Goal: Task Accomplishment & Management: Complete application form

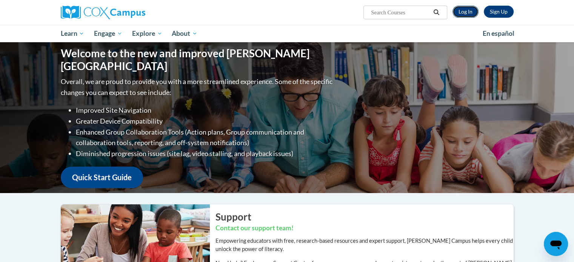
click at [464, 6] on link "Log In" at bounding box center [466, 12] width 26 height 12
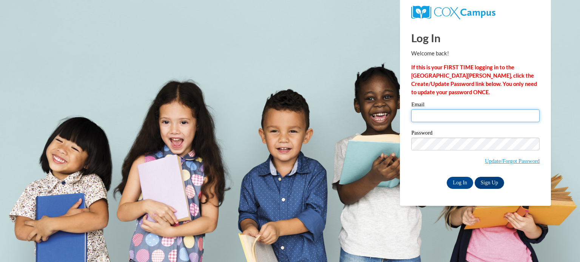
click at [438, 117] on input "Email" at bounding box center [475, 116] width 128 height 13
type input "gabriellesouviron78@gmail.com"
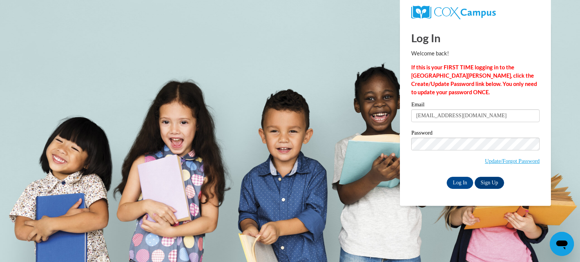
click at [461, 151] on span "Update/Forgot Password" at bounding box center [475, 153] width 128 height 31
click at [447, 177] on input "Log In" at bounding box center [460, 183] width 26 height 12
click at [455, 181] on input "Log In" at bounding box center [460, 183] width 26 height 12
click at [447, 177] on input "Log In" at bounding box center [460, 183] width 26 height 12
click at [359, 140] on body "Log In Welcome back! If this is your FIRST TIME logging in to the NEW Cox Campu…" at bounding box center [290, 131] width 580 height 262
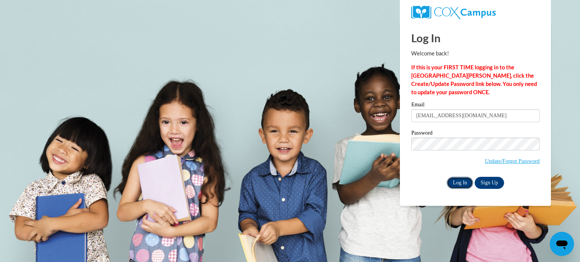
click at [458, 182] on input "Log In" at bounding box center [460, 183] width 26 height 12
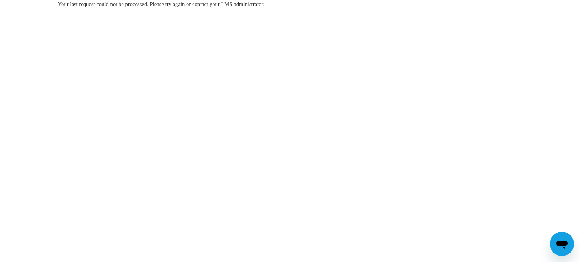
click at [573, 52] on body "Your last request could not be processed. Please try again or contact your LMS …" at bounding box center [290, 131] width 580 height 262
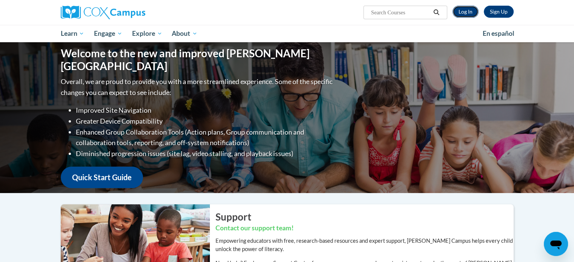
click at [468, 17] on link "Log In" at bounding box center [466, 12] width 26 height 12
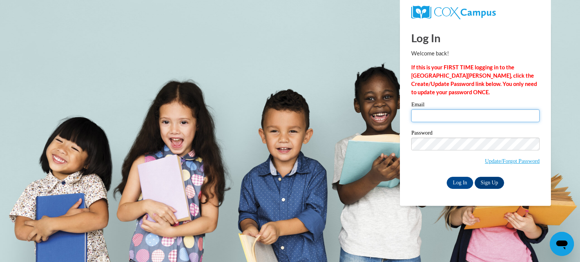
click at [424, 114] on input "Email" at bounding box center [475, 116] width 128 height 13
type input "gabriellesouviron78@gmail.com"
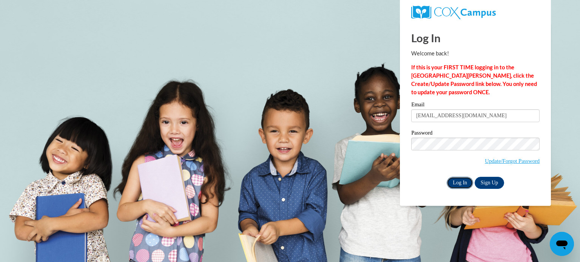
click at [461, 182] on input "Log In" at bounding box center [460, 183] width 26 height 12
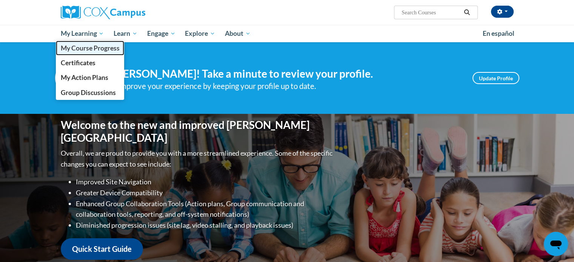
click at [102, 49] on span "My Course Progress" at bounding box center [89, 48] width 59 height 8
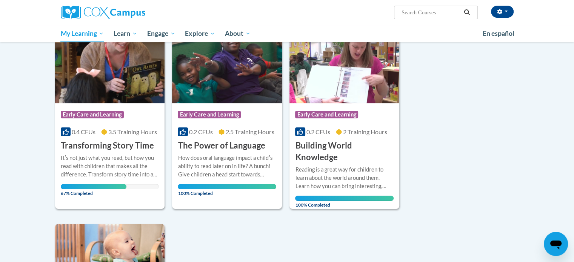
scroll to position [112, 0]
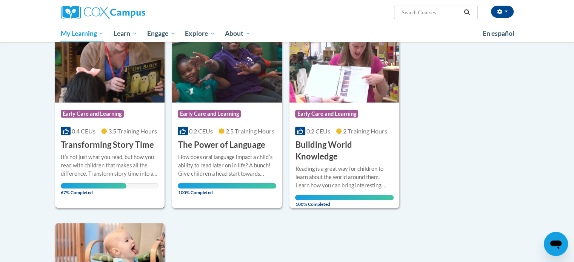
click at [128, 104] on div "Course Category: Early Care and Learning 0.4 CEUs 3.5 Training Hours COURSE Tra…" at bounding box center [110, 127] width 110 height 48
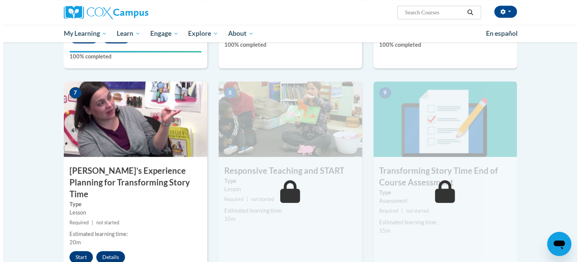
scroll to position [597, 0]
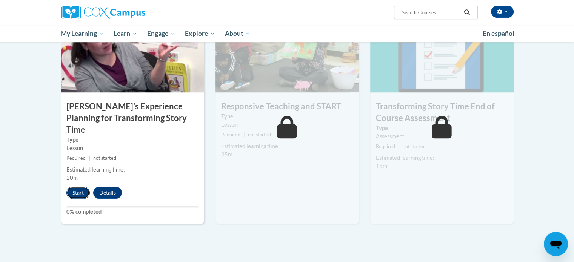
click at [80, 187] on button "Start" at bounding box center [77, 193] width 23 height 12
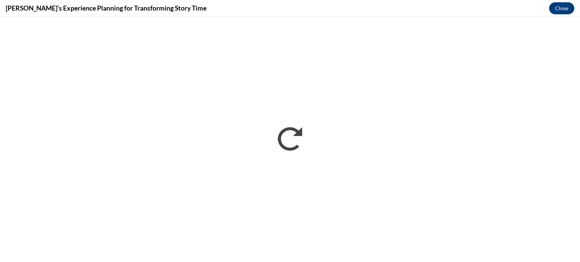
scroll to position [0, 0]
click at [561, 9] on button "Close" at bounding box center [561, 8] width 25 height 12
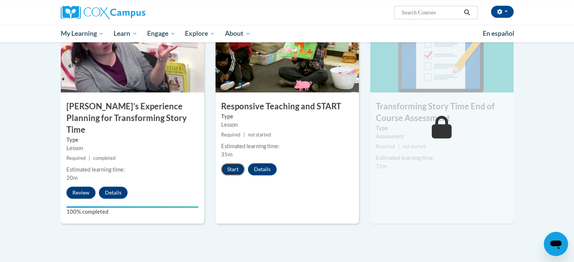
click at [235, 169] on button "Start" at bounding box center [232, 170] width 23 height 12
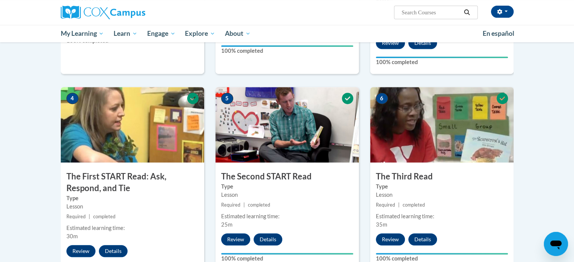
scroll to position [350, 0]
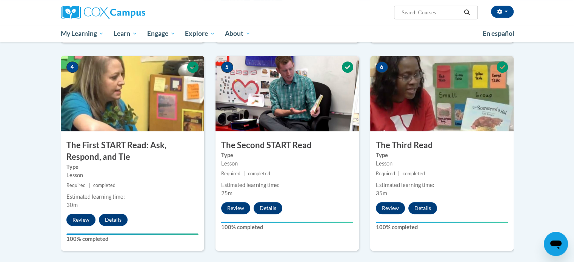
drag, startPoint x: 574, startPoint y: 142, endPoint x: 580, endPoint y: 250, distance: 108.1
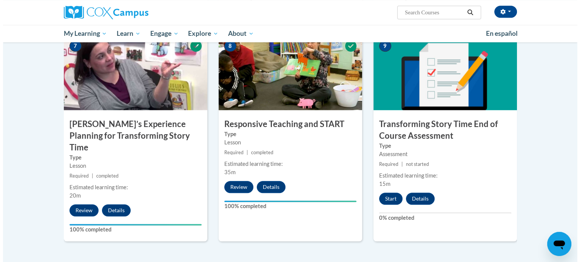
scroll to position [733, 0]
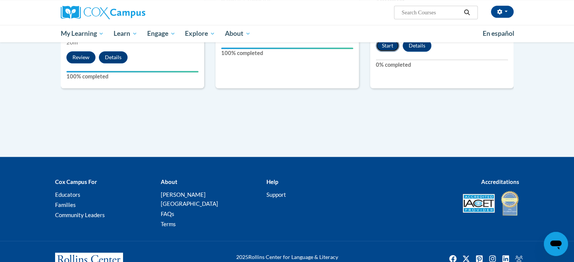
click at [385, 46] on button "Start" at bounding box center [387, 46] width 23 height 12
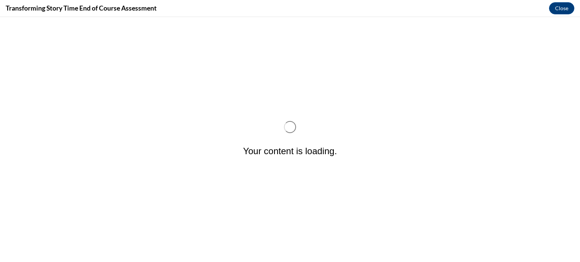
scroll to position [0, 0]
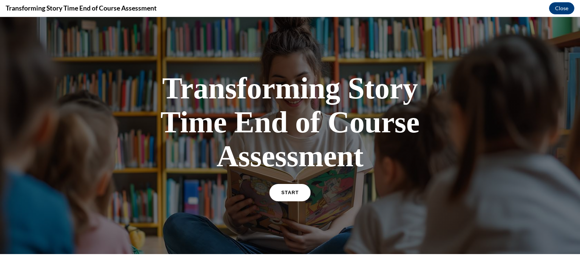
click at [287, 190] on span "START" at bounding box center [289, 193] width 17 height 6
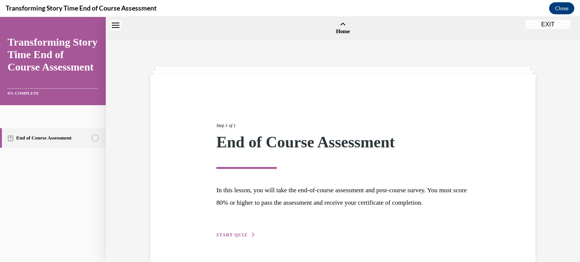
scroll to position [23, 0]
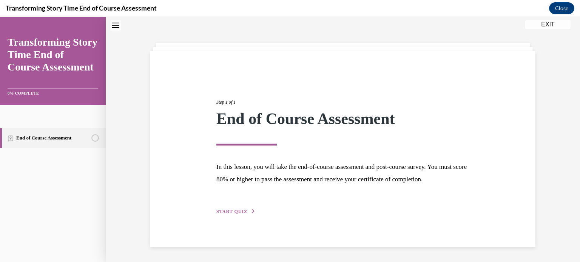
click at [233, 215] on button "START QUIZ" at bounding box center [235, 211] width 39 height 7
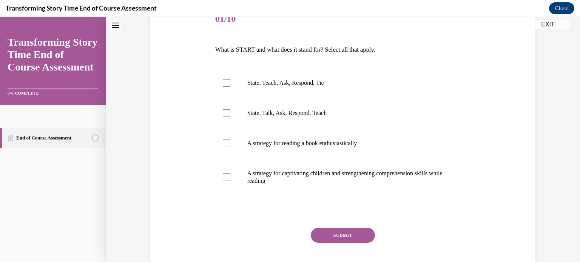
scroll to position [109, 0]
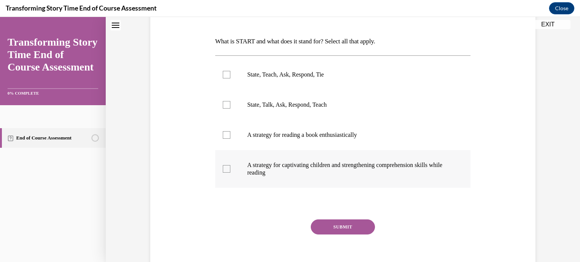
click at [358, 174] on p "A strategy for captivating children and strengthening comprehension skills whil…" at bounding box center [349, 169] width 205 height 15
click at [230, 173] on input "A strategy for captivating children and strengthening comprehension skills whil…" at bounding box center [227, 169] width 8 height 8
checkbox input "true"
click at [338, 234] on button "SUBMIT" at bounding box center [343, 227] width 64 height 15
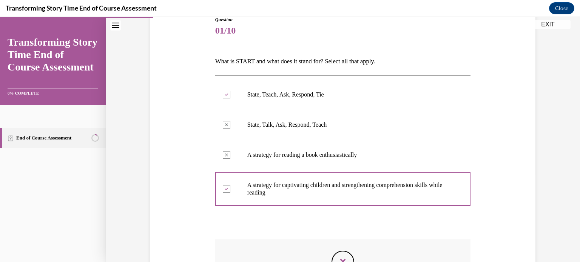
scroll to position [182, 0]
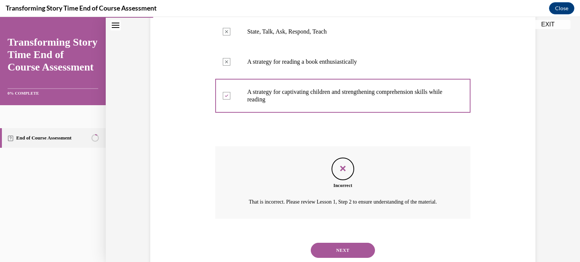
click at [342, 249] on div "NEXT" at bounding box center [343, 251] width 256 height 30
click at [342, 255] on button "NEXT" at bounding box center [343, 250] width 64 height 15
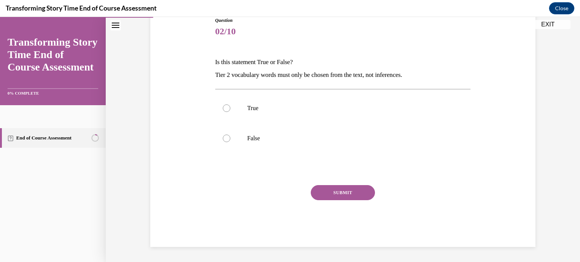
scroll to position [83, 0]
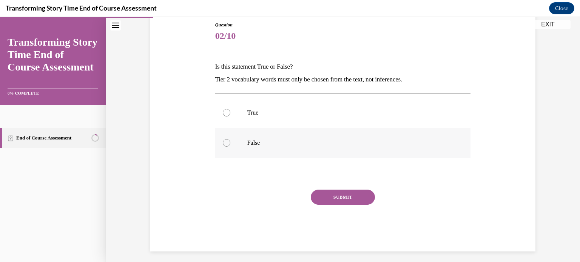
click at [275, 133] on label "False" at bounding box center [343, 143] width 256 height 30
click at [230, 139] on input "False" at bounding box center [227, 143] width 8 height 8
radio input "true"
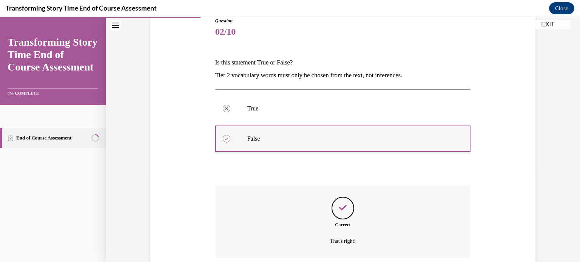
scroll to position [149, 0]
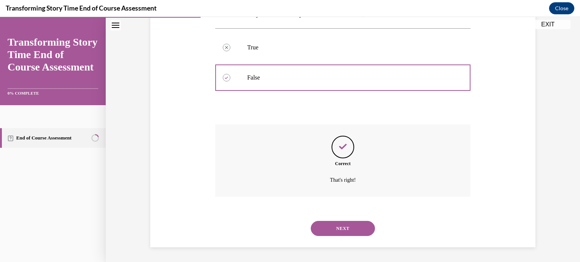
click at [350, 219] on div "NEXT" at bounding box center [343, 229] width 256 height 30
click at [350, 228] on button "NEXT" at bounding box center [343, 228] width 64 height 15
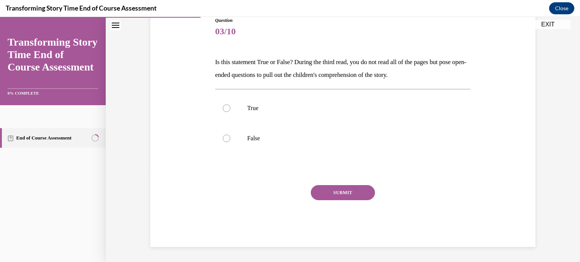
scroll to position [83, 0]
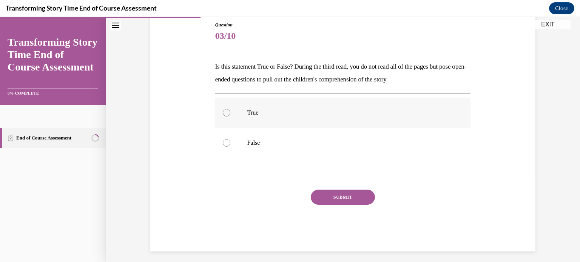
click at [263, 114] on p "True" at bounding box center [349, 113] width 205 height 8
click at [230, 114] on input "True" at bounding box center [227, 113] width 8 height 8
radio input "true"
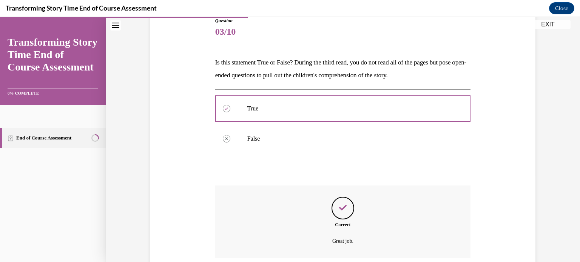
scroll to position [149, 0]
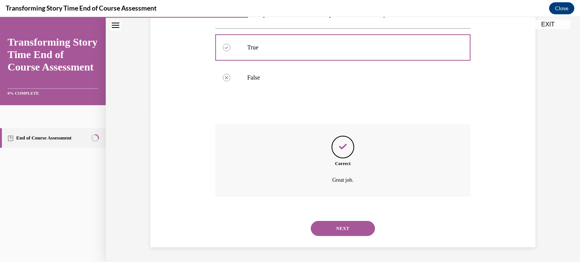
click at [311, 221] on button "NEXT" at bounding box center [343, 228] width 64 height 15
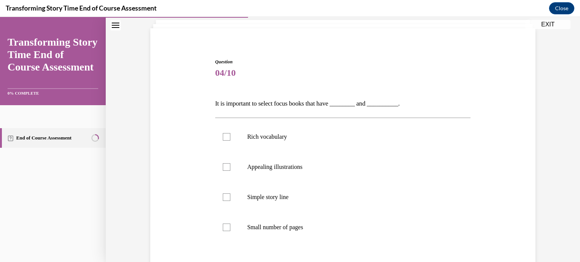
scroll to position [60, 0]
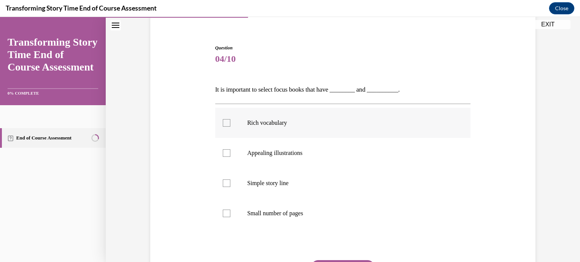
click at [295, 115] on label "Rich vocabulary" at bounding box center [343, 123] width 256 height 30
click at [230, 119] on input "Rich vocabulary" at bounding box center [227, 123] width 8 height 8
checkbox input "true"
click at [298, 160] on label "Appealing illustrations" at bounding box center [343, 153] width 256 height 30
click at [230, 157] on input "Appealing illustrations" at bounding box center [227, 154] width 8 height 8
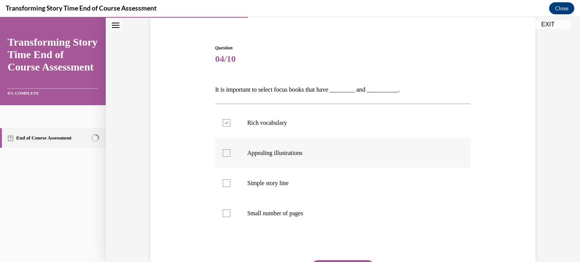
checkbox input "true"
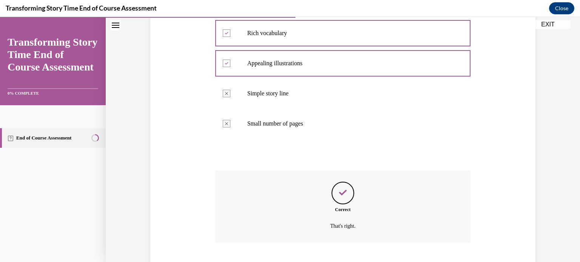
scroll to position [196, 0]
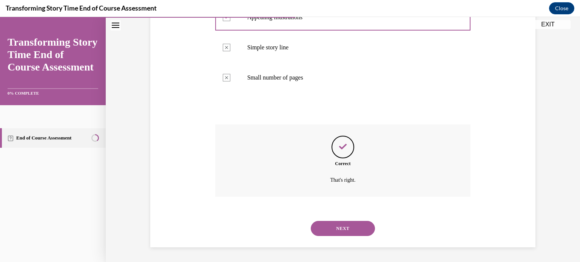
click at [311, 221] on button "NEXT" at bounding box center [343, 228] width 64 height 15
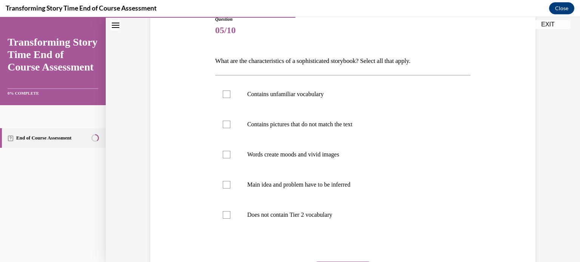
scroll to position [91, 0]
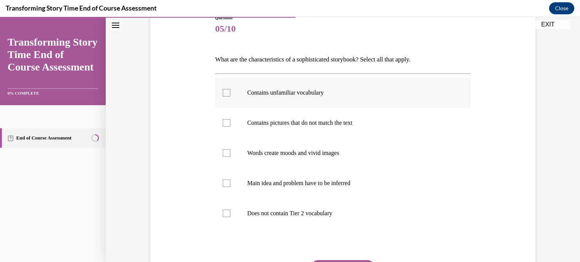
click at [300, 94] on p "Contains unfamiliar vocabulary" at bounding box center [349, 93] width 205 height 8
click at [230, 94] on input "Contains unfamiliar vocabulary" at bounding box center [227, 93] width 8 height 8
checkbox input "true"
click at [314, 167] on label "Words create moods and vivid images" at bounding box center [343, 153] width 256 height 30
click at [230, 157] on input "Words create moods and vivid images" at bounding box center [227, 154] width 8 height 8
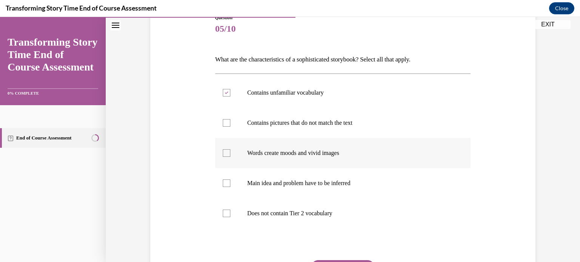
checkbox input "true"
click at [319, 180] on p "Main idea and problem have to be inferred" at bounding box center [349, 184] width 205 height 8
click at [230, 180] on input "Main idea and problem have to be inferred" at bounding box center [227, 184] width 8 height 8
click at [319, 180] on p "Main idea and problem have to be inferred" at bounding box center [349, 184] width 205 height 8
click at [230, 180] on input "Main idea and problem have to be inferred" at bounding box center [227, 184] width 8 height 8
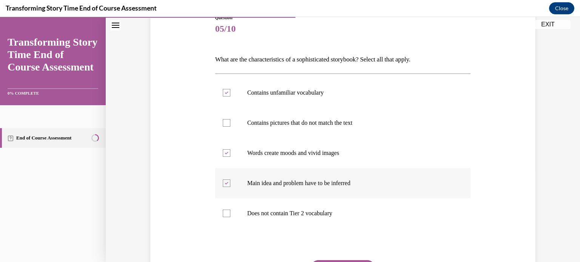
checkbox input "false"
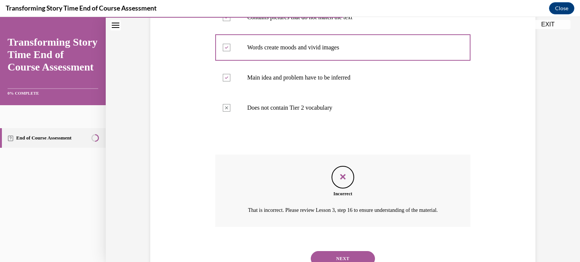
scroll to position [202, 0]
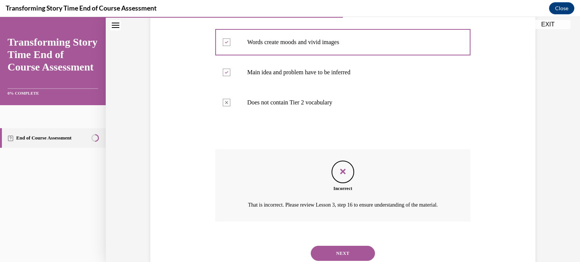
click at [346, 258] on button "NEXT" at bounding box center [343, 253] width 64 height 15
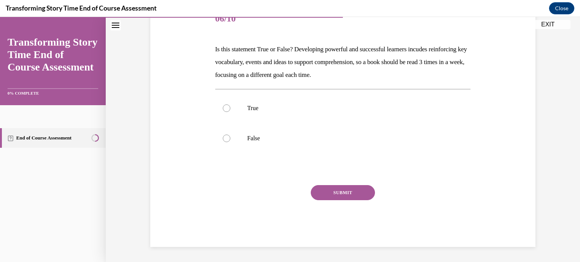
scroll to position [84, 0]
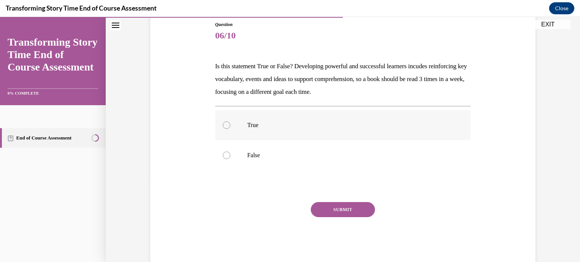
click at [248, 133] on label "True" at bounding box center [343, 125] width 256 height 30
click at [230, 129] on input "True" at bounding box center [227, 126] width 8 height 8
radio input "true"
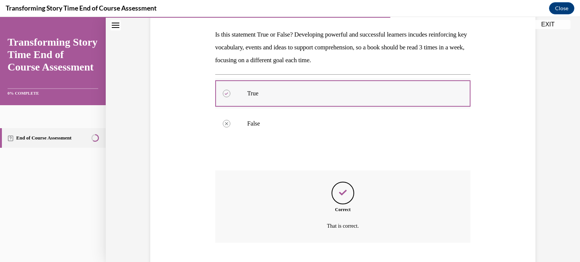
scroll to position [162, 0]
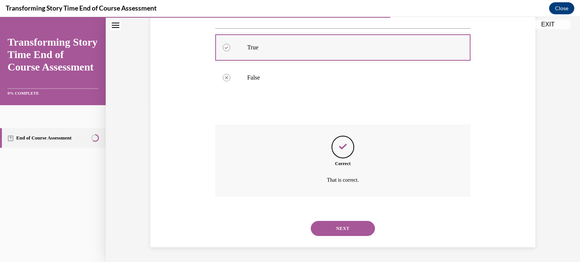
click at [311, 221] on button "NEXT" at bounding box center [343, 228] width 64 height 15
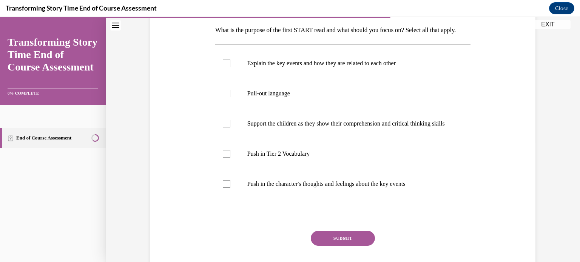
scroll to position [121, 0]
click at [278, 78] on label "Explain the key events and how they are related to each other" at bounding box center [343, 63] width 256 height 30
click at [230, 66] on input "Explain the key events and how they are related to each other" at bounding box center [227, 63] width 8 height 8
checkbox input "true"
click at [266, 187] on p "Push in the character's thoughts and feelings about the key events" at bounding box center [349, 184] width 205 height 8
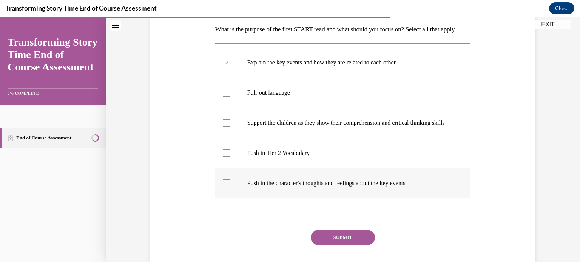
click at [230, 187] on input "Push in the character's thoughts and feelings about the key events" at bounding box center [227, 184] width 8 height 8
checkbox input "true"
click at [311, 97] on p "Pull-out language" at bounding box center [349, 93] width 205 height 8
click at [230, 97] on input "Pull-out language" at bounding box center [227, 93] width 8 height 8
checkbox input "true"
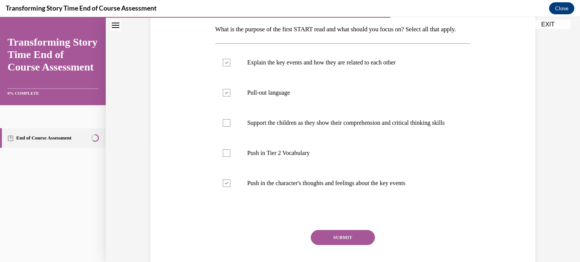
click at [335, 245] on button "SUBMIT" at bounding box center [343, 237] width 64 height 15
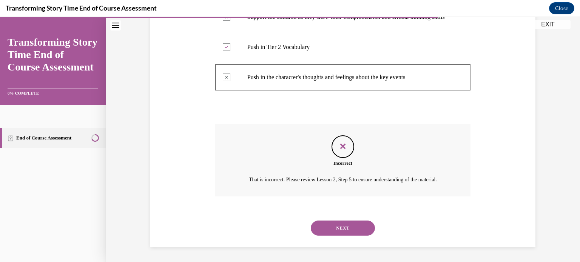
scroll to position [244, 0]
click at [353, 236] on button "NEXT" at bounding box center [343, 228] width 64 height 15
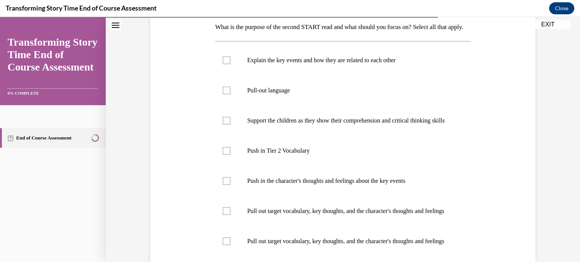
scroll to position [125, 0]
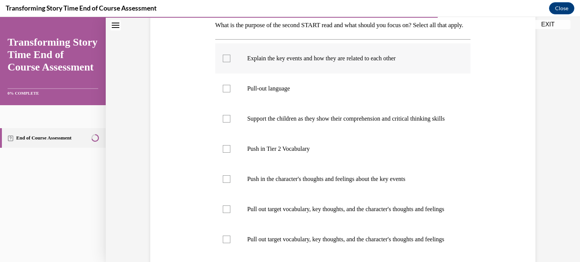
click at [404, 65] on label "Explain the key events and how they are related to each other" at bounding box center [343, 58] width 256 height 30
click at [230, 62] on input "Explain the key events and how they are related to each other" at bounding box center [227, 59] width 8 height 8
checkbox input "true"
click at [403, 164] on label "Push in Tier 2 Vocabulary" at bounding box center [343, 149] width 256 height 30
click at [230, 153] on input "Push in Tier 2 Vocabulary" at bounding box center [227, 149] width 8 height 8
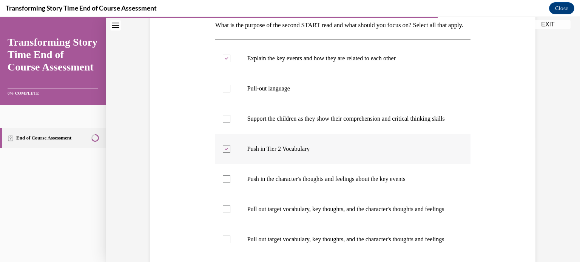
click at [403, 164] on label "Push in Tier 2 Vocabulary" at bounding box center [343, 149] width 256 height 30
click at [230, 153] on input "Push in Tier 2 Vocabulary" at bounding box center [227, 149] width 8 height 8
checkbox input "false"
click at [400, 194] on label "Push in the character's thoughts and feelings about the key events" at bounding box center [343, 179] width 256 height 30
click at [230, 183] on input "Push in the character's thoughts and feelings about the key events" at bounding box center [227, 180] width 8 height 8
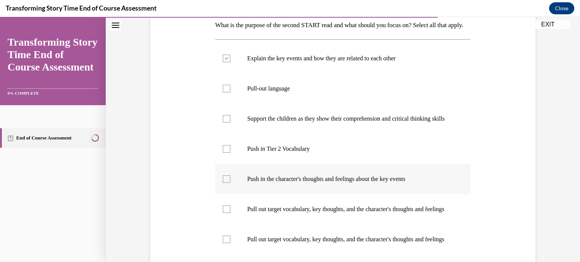
checkbox input "true"
click at [394, 213] on p "Pull out target vocabulary, key thoughts, and the character's thoughts and feel…" at bounding box center [349, 210] width 205 height 8
click at [230, 213] on input "Pull out target vocabulary, key thoughts, and the character's thoughts and feel…" at bounding box center [227, 210] width 8 height 8
checkbox input "true"
click at [414, 183] on p "Push in the character's thoughts and feelings about the key events" at bounding box center [349, 180] width 205 height 8
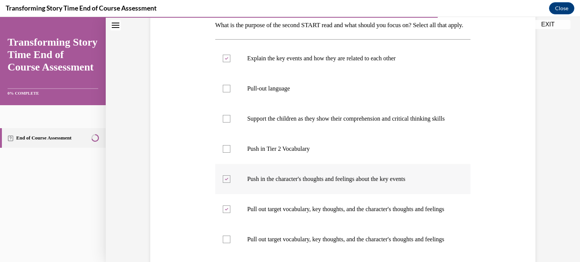
click at [230, 183] on input "Push in the character's thoughts and feelings about the key events" at bounding box center [227, 180] width 8 height 8
checkbox input "false"
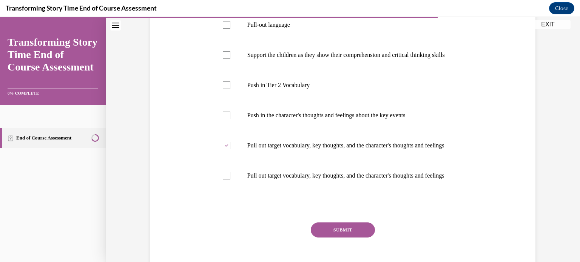
scroll to position [198, 0]
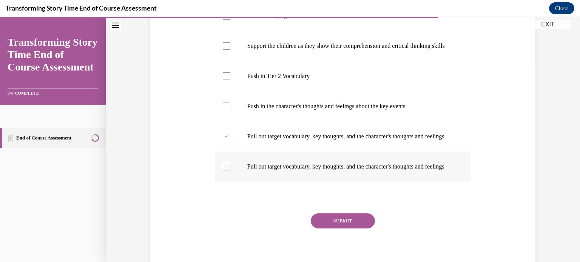
click at [359, 171] on p "Pull out target vocabulary, key thoughts, and the character's thoughts and feel…" at bounding box center [349, 167] width 205 height 8
click at [230, 171] on input "Pull out target vocabulary, key thoughts, and the character's thoughts and feel…" at bounding box center [227, 167] width 8 height 8
checkbox input "true"
click at [345, 229] on button "SUBMIT" at bounding box center [343, 221] width 64 height 15
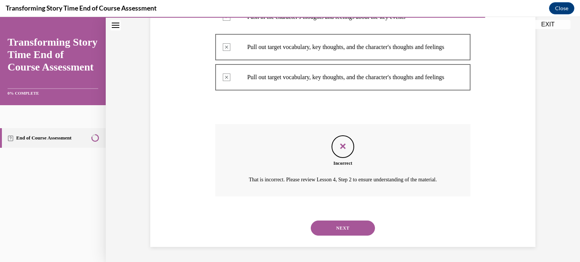
scroll to position [332, 0]
click at [347, 223] on button "NEXT" at bounding box center [343, 228] width 64 height 15
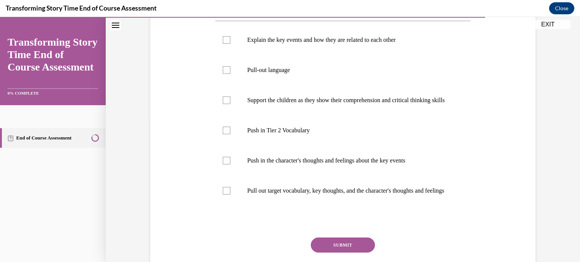
scroll to position [154, 0]
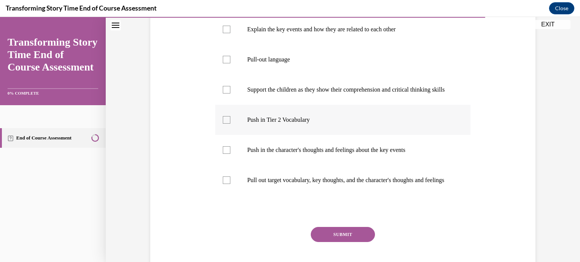
click at [302, 124] on p "Push in Tier 2 Vocabulary" at bounding box center [349, 120] width 205 height 8
click at [230, 124] on input "Push in Tier 2 Vocabulary" at bounding box center [227, 120] width 8 height 8
checkbox input "true"
click at [316, 165] on label "Push in the character's thoughts and feelings about the key events" at bounding box center [343, 150] width 256 height 30
click at [230, 154] on input "Push in the character's thoughts and feelings about the key events" at bounding box center [227, 151] width 8 height 8
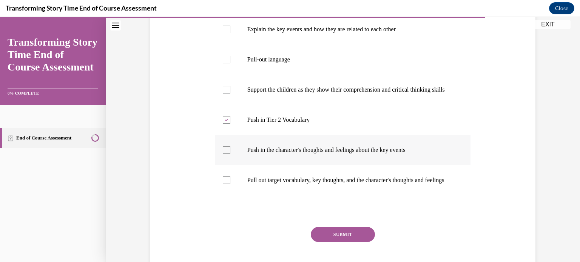
checkbox input "true"
click at [354, 242] on button "SUBMIT" at bounding box center [343, 234] width 64 height 15
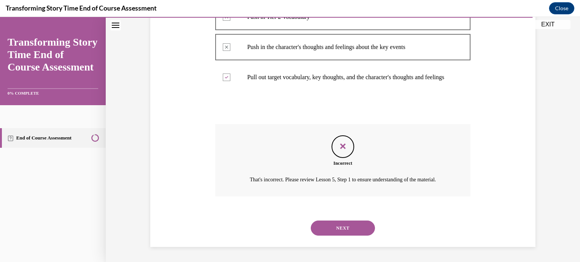
scroll to position [285, 0]
click at [325, 236] on button "NEXT" at bounding box center [343, 228] width 64 height 15
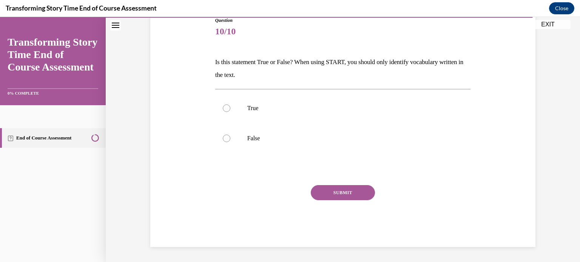
scroll to position [83, 0]
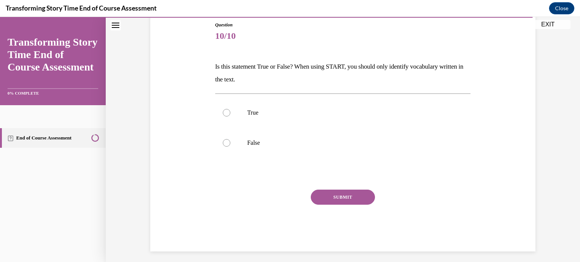
click at [279, 158] on div "True False" at bounding box center [343, 128] width 256 height 68
click at [276, 143] on p "False" at bounding box center [349, 143] width 205 height 8
click at [230, 143] on input "False" at bounding box center [227, 143] width 8 height 8
radio input "true"
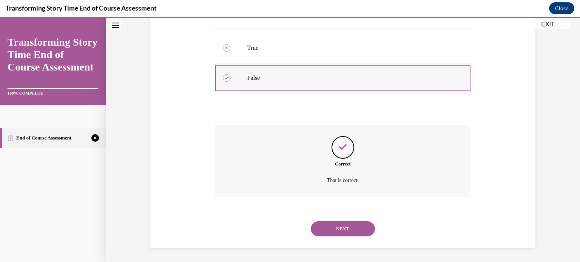
scroll to position [149, 0]
click at [311, 221] on button "NEXT" at bounding box center [343, 228] width 64 height 15
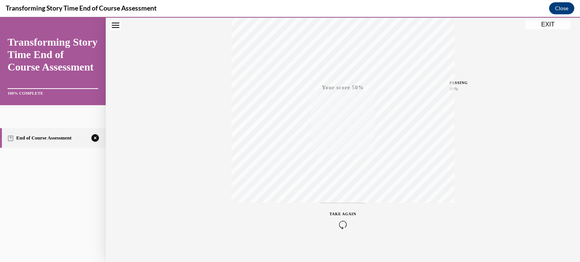
scroll to position [141, 0]
drag, startPoint x: 580, startPoint y: 111, endPoint x: 344, endPoint y: 212, distance: 256.1
click at [344, 212] on div "TAKE AGAIN" at bounding box center [343, 212] width 27 height 18
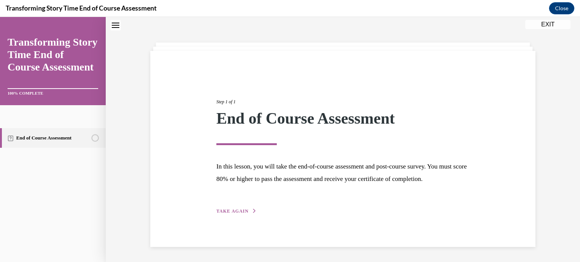
scroll to position [34, 0]
click at [242, 220] on div "Step 1 of 1 End of Course Assessment In this lesson, you will take the end-of-c…" at bounding box center [342, 149] width 385 height 196
click at [240, 211] on span "TAKE AGAIN" at bounding box center [232, 211] width 32 height 5
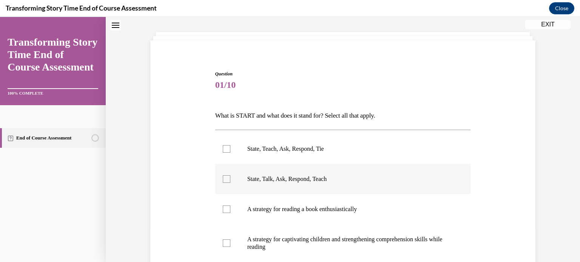
click at [253, 179] on p "State, Talk, Ask, Respond, Teach" at bounding box center [349, 180] width 205 height 8
click at [230, 179] on input "State, Talk, Ask, Respond, Teach" at bounding box center [227, 180] width 8 height 8
checkbox input "true"
drag, startPoint x: 426, startPoint y: 161, endPoint x: 333, endPoint y: 157, distance: 92.6
click at [333, 157] on label "State, Teach, Ask, Respond, Tie" at bounding box center [343, 149] width 256 height 30
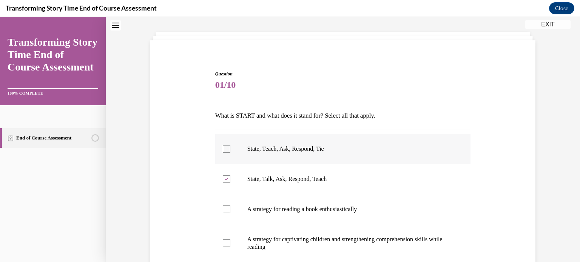
click at [230, 153] on input "State, Teach, Ask, Respond, Tie" at bounding box center [227, 149] width 8 height 8
checkbox input "true"
drag, startPoint x: 333, startPoint y: 157, endPoint x: 337, endPoint y: 196, distance: 38.4
click at [337, 196] on ul "State, Teach, Ask, Respond, Tie State, Talk, Ask, Respond, Teach A strategy for…" at bounding box center [343, 198] width 256 height 128
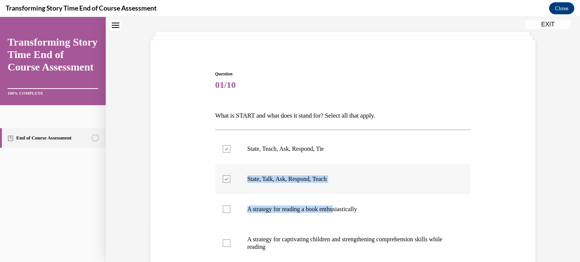
click at [359, 173] on label "State, Talk, Ask, Respond, Teach" at bounding box center [343, 179] width 256 height 30
click at [230, 176] on input "State, Talk, Ask, Respond, Teach" at bounding box center [227, 180] width 8 height 8
checkbox input "false"
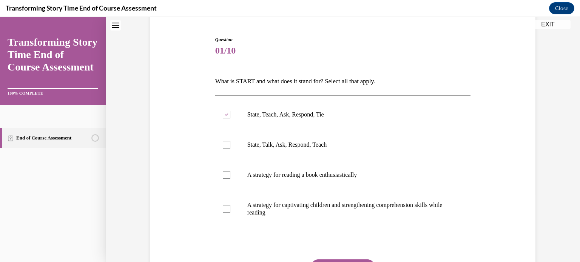
scroll to position [77, 0]
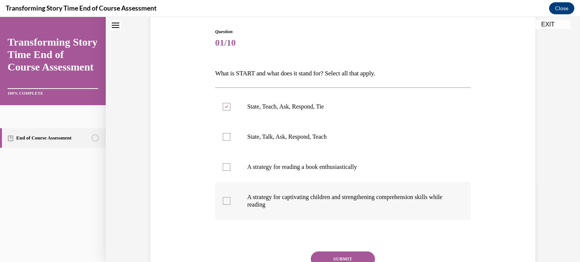
click at [437, 202] on p "A strategy for captivating children and strengthening comprehension skills whil…" at bounding box center [349, 201] width 205 height 15
click at [230, 202] on input "A strategy for captivating children and strengthening comprehension skills whil…" at bounding box center [227, 201] width 8 height 8
checkbox input "true"
click at [349, 259] on button "SUBMIT" at bounding box center [343, 259] width 64 height 15
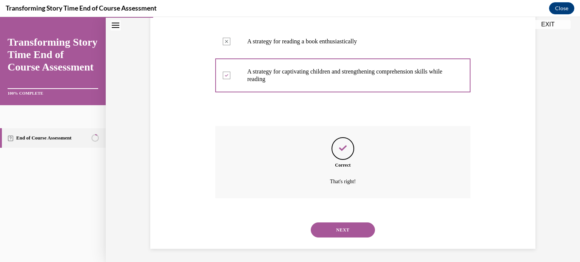
scroll to position [204, 0]
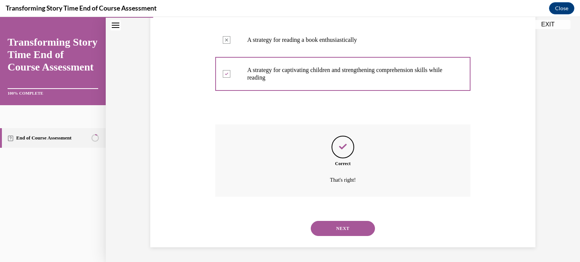
click at [340, 229] on button "NEXT" at bounding box center [343, 228] width 64 height 15
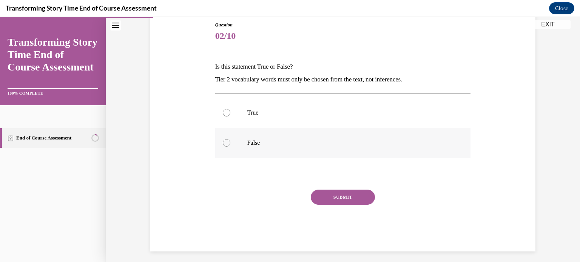
click at [307, 133] on label "False" at bounding box center [343, 143] width 256 height 30
click at [230, 139] on input "False" at bounding box center [227, 143] width 8 height 8
radio input "true"
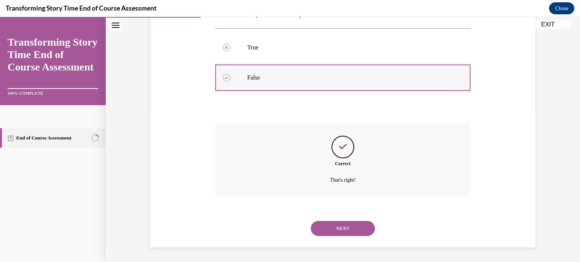
click at [311, 221] on button "NEXT" at bounding box center [343, 228] width 64 height 15
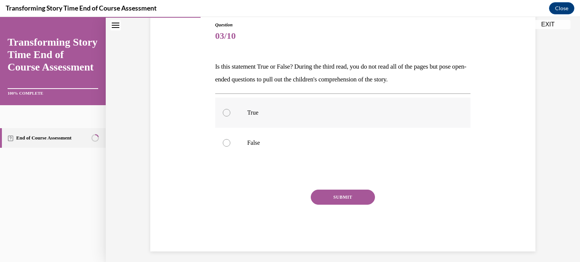
click at [307, 127] on label "True" at bounding box center [343, 113] width 256 height 30
click at [230, 117] on input "True" at bounding box center [227, 113] width 8 height 8
radio input "true"
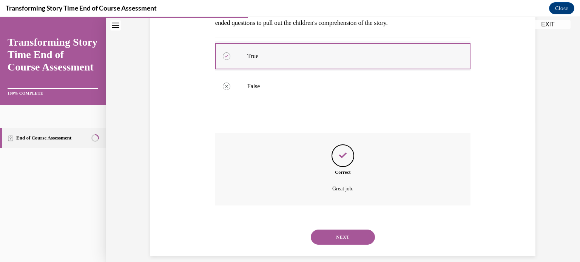
scroll to position [149, 0]
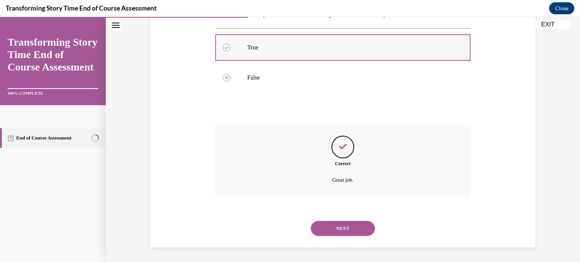
click at [311, 221] on button "NEXT" at bounding box center [343, 228] width 64 height 15
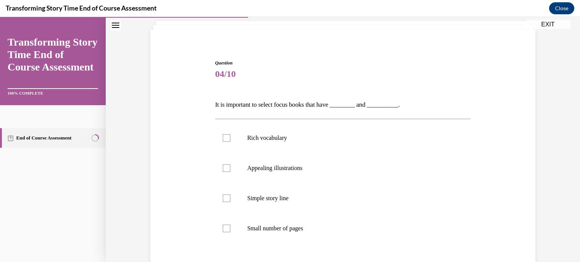
scroll to position [60, 0]
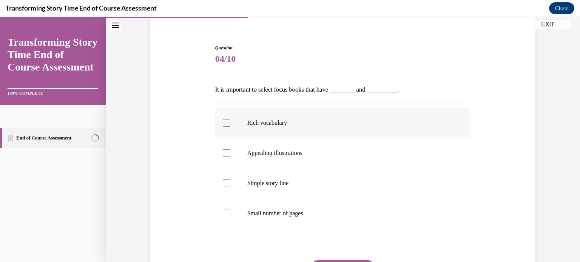
drag, startPoint x: 307, startPoint y: 127, endPoint x: 274, endPoint y: 131, distance: 33.1
click at [274, 131] on label "Rich vocabulary" at bounding box center [343, 123] width 256 height 30
click at [230, 127] on input "Rich vocabulary" at bounding box center [227, 123] width 8 height 8
checkbox input "true"
click at [275, 157] on label "Appealing illustrations" at bounding box center [343, 153] width 256 height 30
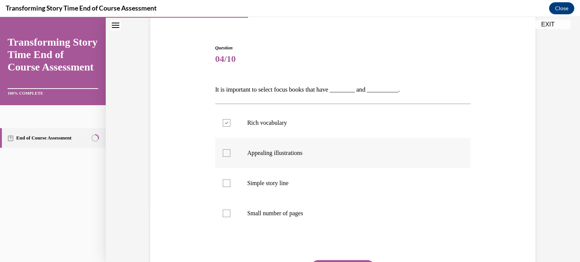
click at [230, 157] on input "Appealing illustrations" at bounding box center [227, 154] width 8 height 8
checkbox input "true"
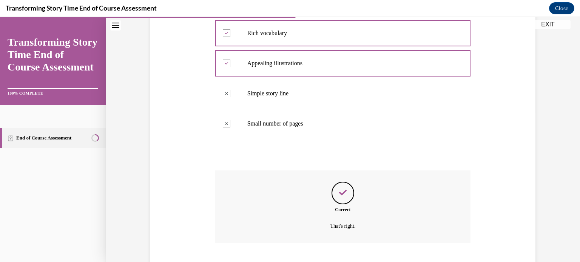
scroll to position [196, 0]
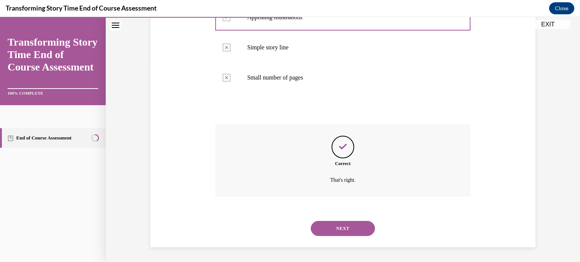
click at [311, 221] on button "NEXT" at bounding box center [343, 228] width 64 height 15
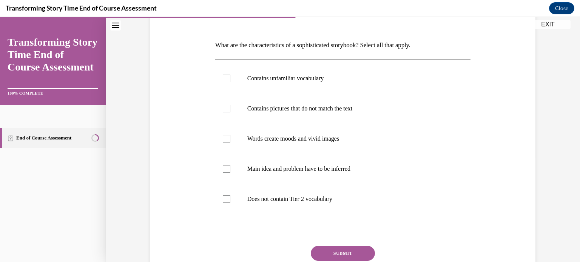
scroll to position [106, 0]
click at [282, 87] on label "Contains unfamiliar vocabulary" at bounding box center [343, 78] width 256 height 30
click at [230, 82] on input "Contains unfamiliar vocabulary" at bounding box center [227, 78] width 8 height 8
checkbox input "true"
click at [286, 114] on label "Contains pictures that do not match the text" at bounding box center [343, 108] width 256 height 30
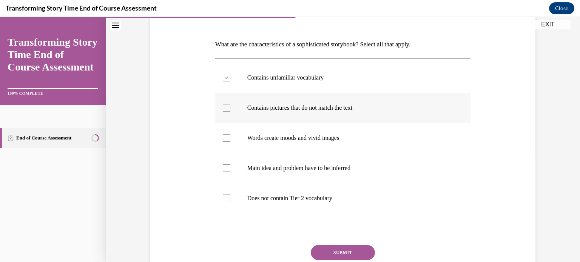
click at [230, 112] on input "Contains pictures that do not match the text" at bounding box center [227, 108] width 8 height 8
checkbox input "true"
click at [292, 134] on p "Words create moods and vivid images" at bounding box center [349, 138] width 205 height 8
click at [230, 134] on input "Words create moods and vivid images" at bounding box center [227, 138] width 8 height 8
checkbox input "true"
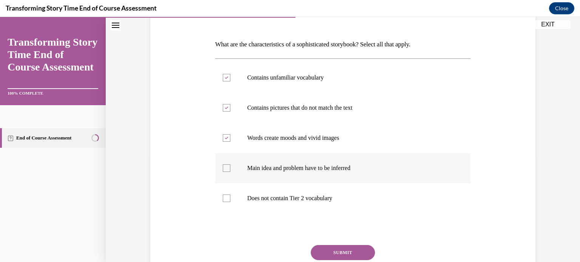
click at [296, 157] on label "Main idea and problem have to be inferred" at bounding box center [343, 168] width 256 height 30
click at [230, 165] on input "Main idea and problem have to be inferred" at bounding box center [227, 169] width 8 height 8
checkbox input "true"
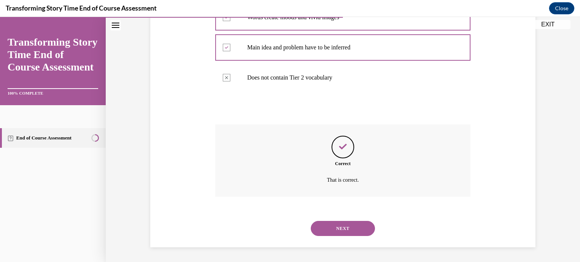
click at [311, 221] on button "NEXT" at bounding box center [343, 228] width 64 height 15
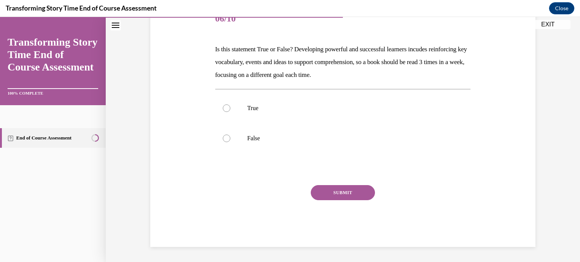
scroll to position [84, 0]
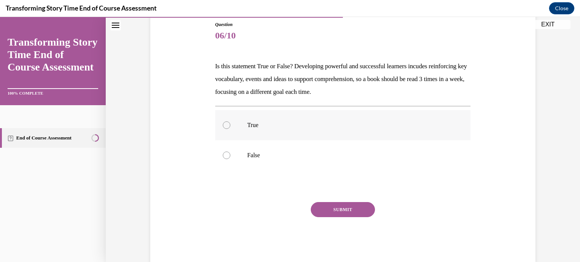
click at [301, 119] on label "True" at bounding box center [343, 125] width 256 height 30
click at [230, 122] on input "True" at bounding box center [227, 126] width 8 height 8
radio input "true"
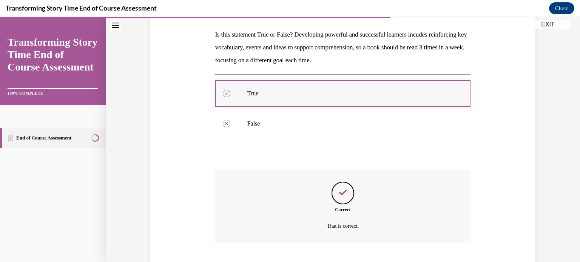
scroll to position [162, 0]
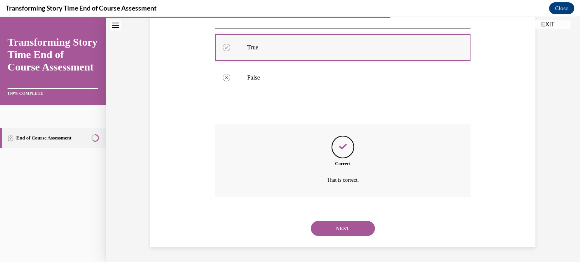
click at [311, 221] on button "NEXT" at bounding box center [343, 228] width 64 height 15
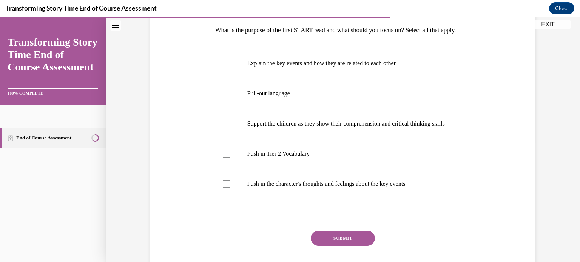
scroll to position [121, 0]
click at [421, 138] on label "Support the children as they show their comprehension and critical thinking ski…" at bounding box center [343, 123] width 256 height 30
click at [230, 127] on input "Support the children as they show their comprehension and critical thinking ski…" at bounding box center [227, 123] width 8 height 8
checkbox input "true"
click at [395, 78] on label "Explain the key events and how they are related to each other" at bounding box center [343, 63] width 256 height 30
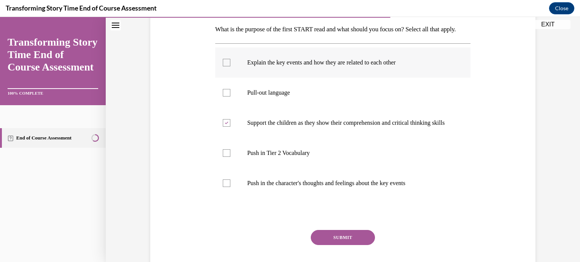
click at [230, 66] on input "Explain the key events and how they are related to each other" at bounding box center [227, 63] width 8 height 8
checkbox input "true"
click at [340, 168] on label "Push in Tier 2 Vocabulary" at bounding box center [343, 153] width 256 height 30
click at [230, 157] on input "Push in Tier 2 Vocabulary" at bounding box center [227, 154] width 8 height 8
checkbox input "true"
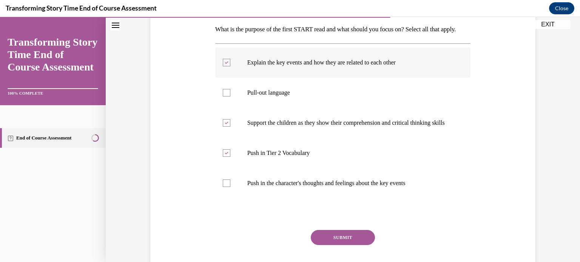
click at [352, 66] on p "Explain the key events and how they are related to each other" at bounding box center [349, 63] width 205 height 8
click at [230, 66] on input "Explain the key events and how they are related to each other" at bounding box center [227, 63] width 8 height 8
click at [387, 78] on label "Explain the key events and how they are related to each other" at bounding box center [343, 63] width 256 height 30
click at [230, 66] on input "Explain the key events and how they are related to each other" at bounding box center [227, 63] width 8 height 8
checkbox input "true"
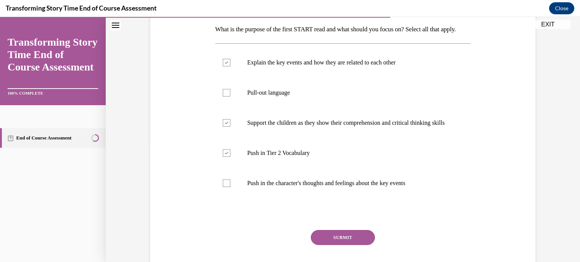
click at [349, 245] on button "SUBMIT" at bounding box center [343, 237] width 64 height 15
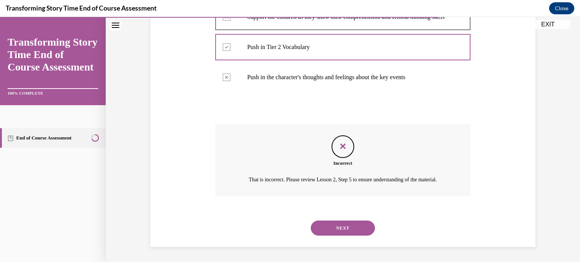
scroll to position [256, 0]
click at [340, 229] on button "NEXT" at bounding box center [343, 228] width 64 height 15
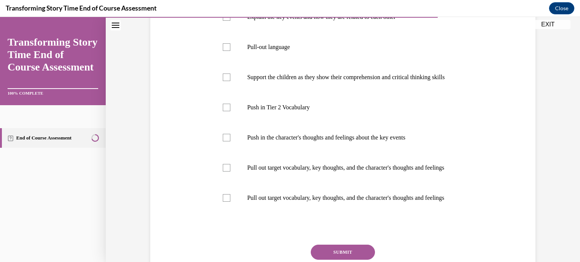
scroll to position [171, 0]
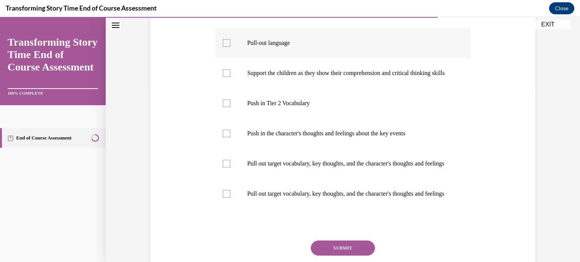
click at [373, 58] on label "Pull-out language" at bounding box center [343, 43] width 256 height 30
click at [230, 47] on input "Pull-out language" at bounding box center [227, 43] width 8 height 8
checkbox input "true"
click at [350, 168] on p "Pull out target vocabulary, key thoughts, and the character's thoughts and feel…" at bounding box center [349, 164] width 205 height 8
click at [230, 168] on input "Pull out target vocabulary, key thoughts, and the character's thoughts and feel…" at bounding box center [227, 164] width 8 height 8
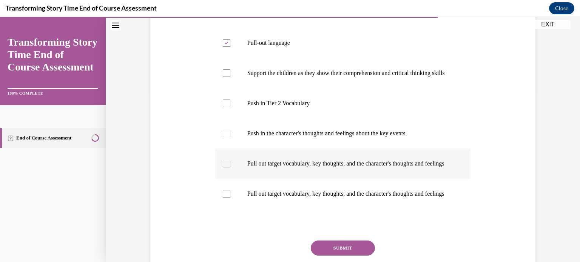
checkbox input "true"
click at [351, 198] on p "Pull out target vocabulary, key thoughts, and the character's thoughts and feel…" at bounding box center [349, 194] width 205 height 8
click at [230, 198] on input "Pull out target vocabulary, key thoughts, and the character's thoughts and feel…" at bounding box center [227, 194] width 8 height 8
checkbox input "true"
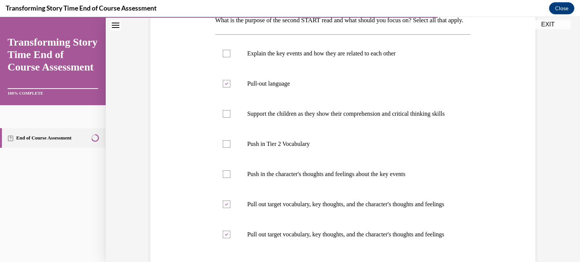
scroll to position [129, 0]
click at [386, 130] on label "Support the children as they show their comprehension and critical thinking ski…" at bounding box center [343, 115] width 256 height 30
click at [230, 119] on input "Support the children as they show their comprehension and critical thinking ski…" at bounding box center [227, 115] width 8 height 8
checkbox input "true"
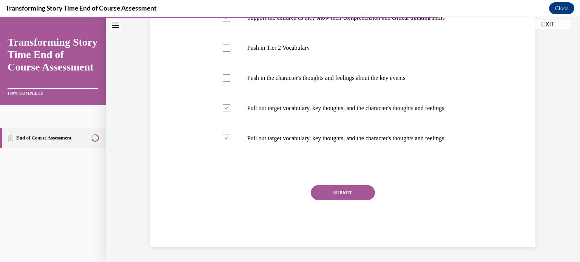
click at [351, 197] on button "SUBMIT" at bounding box center [343, 192] width 64 height 15
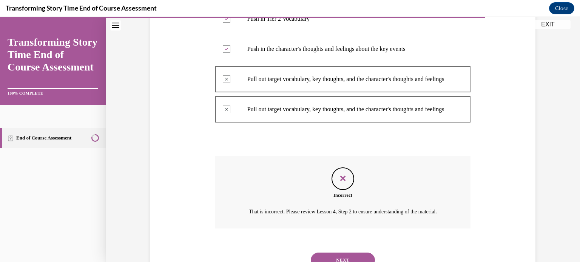
scroll to position [332, 0]
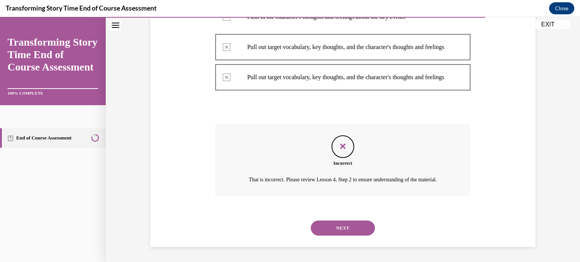
click at [344, 224] on button "NEXT" at bounding box center [343, 228] width 64 height 15
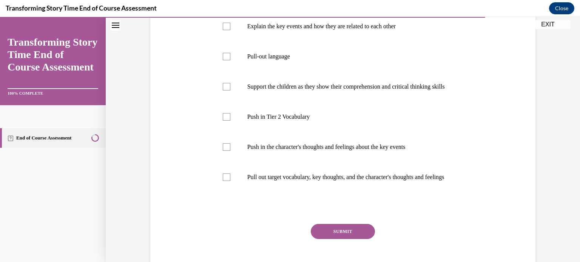
scroll to position [159, 0]
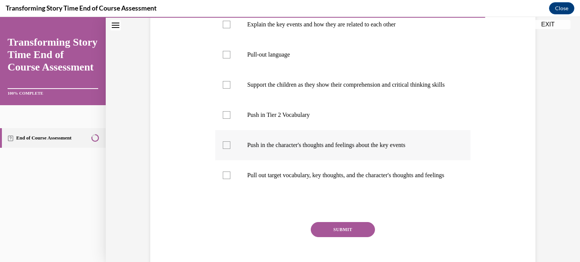
click at [272, 160] on label "Push in the character's thoughts and feelings about the key events" at bounding box center [343, 145] width 256 height 30
click at [230, 149] on input "Push in the character's thoughts and feelings about the key events" at bounding box center [227, 146] width 8 height 8
checkbox input "true"
click at [293, 179] on p "Pull out target vocabulary, key thoughts, and the character's thoughts and feel…" at bounding box center [349, 176] width 205 height 8
click at [230, 179] on input "Pull out target vocabulary, key thoughts, and the character's thoughts and feel…" at bounding box center [227, 176] width 8 height 8
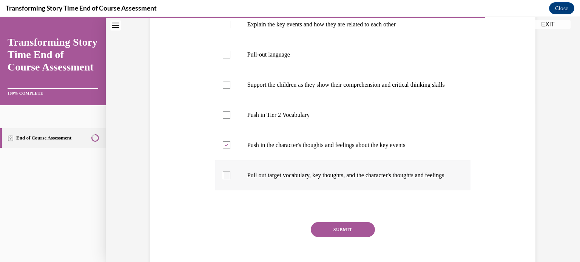
checkbox input "true"
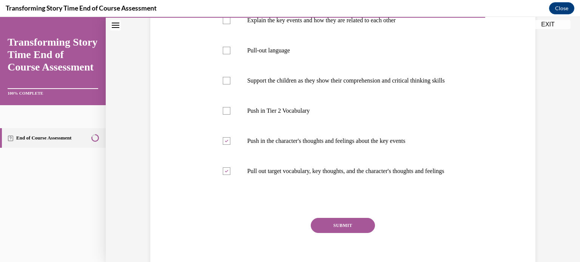
scroll to position [161, 0]
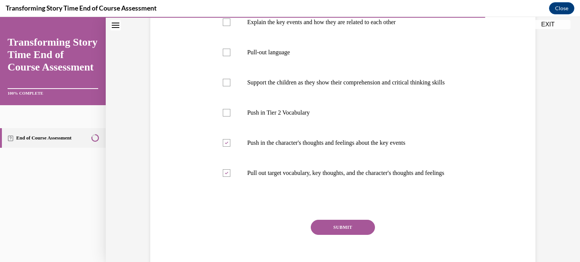
click at [346, 235] on button "SUBMIT" at bounding box center [343, 227] width 64 height 15
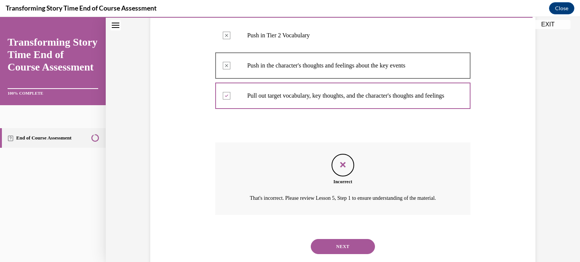
scroll to position [294, 0]
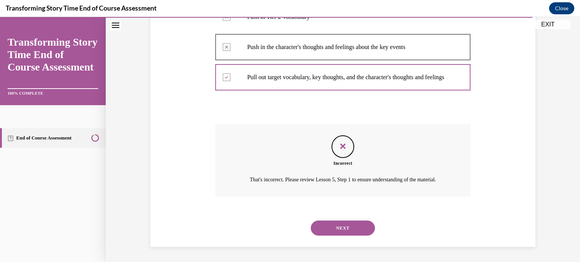
click at [333, 228] on button "NEXT" at bounding box center [343, 228] width 64 height 15
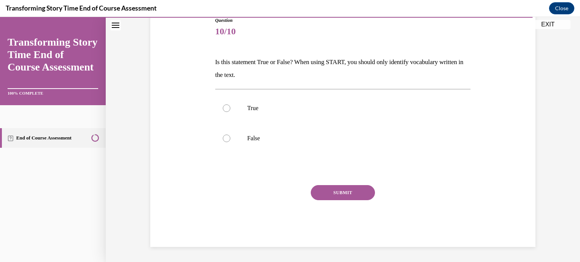
scroll to position [83, 0]
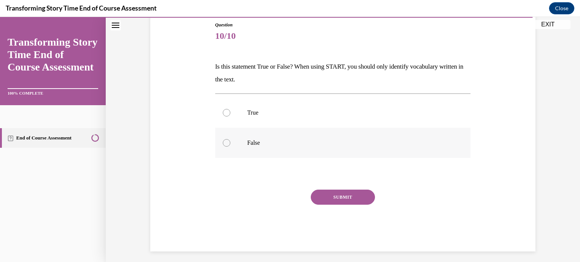
click at [271, 142] on p "False" at bounding box center [349, 143] width 205 height 8
click at [230, 142] on input "False" at bounding box center [227, 143] width 8 height 8
radio input "true"
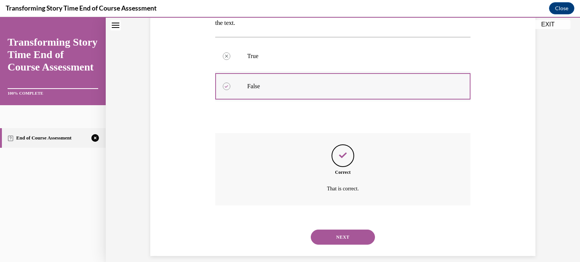
scroll to position [149, 0]
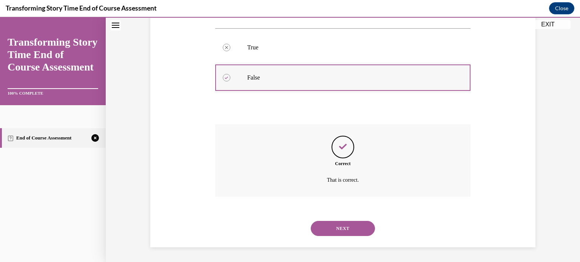
click at [311, 221] on button "NEXT" at bounding box center [343, 228] width 64 height 15
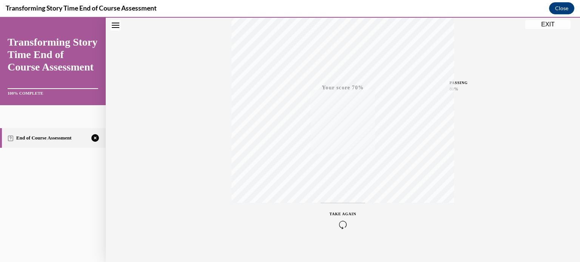
scroll to position [141, 0]
click at [347, 216] on icon "button" at bounding box center [343, 217] width 27 height 8
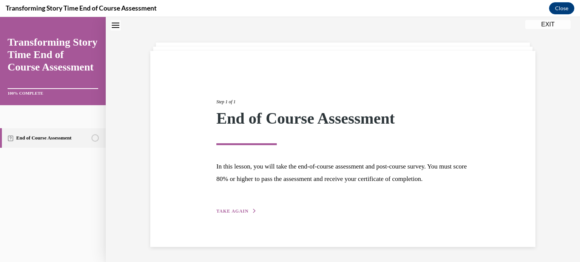
click at [240, 213] on span "TAKE AGAIN" at bounding box center [232, 211] width 32 height 5
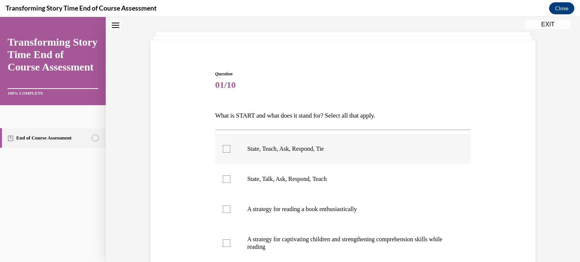
click at [290, 150] on p "State, Teach, Ask, Respond, Tie" at bounding box center [349, 149] width 205 height 8
click at [230, 150] on input "State, Teach, Ask, Respond, Tie" at bounding box center [227, 149] width 8 height 8
checkbox input "true"
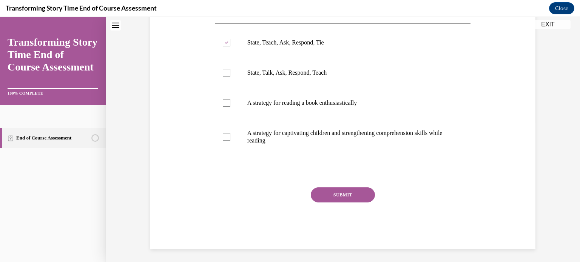
scroll to position [143, 0]
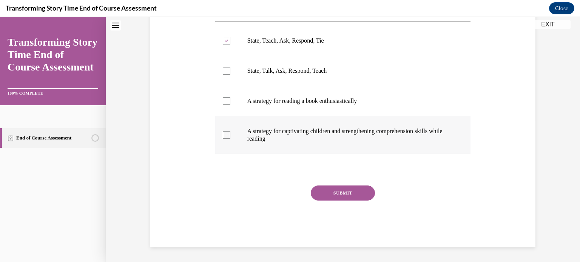
click at [402, 130] on p "A strategy for captivating children and strengthening comprehension skills whil…" at bounding box center [349, 135] width 205 height 15
click at [230, 131] on input "A strategy for captivating children and strengthening comprehension skills whil…" at bounding box center [227, 135] width 8 height 8
checkbox input "true"
click at [352, 193] on button "SUBMIT" at bounding box center [343, 193] width 64 height 15
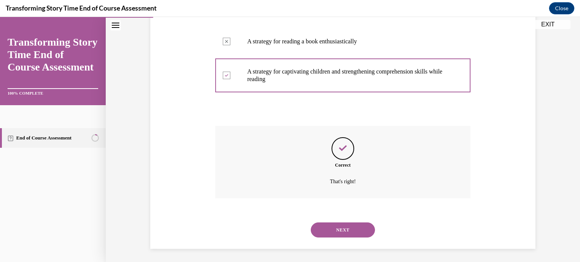
scroll to position [204, 0]
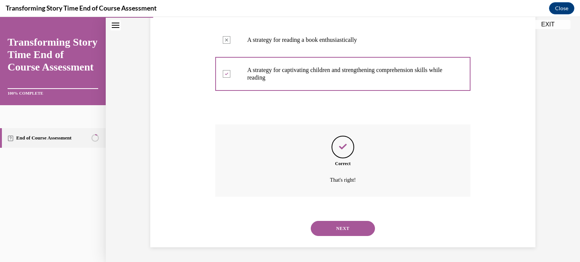
click at [353, 226] on button "NEXT" at bounding box center [343, 228] width 64 height 15
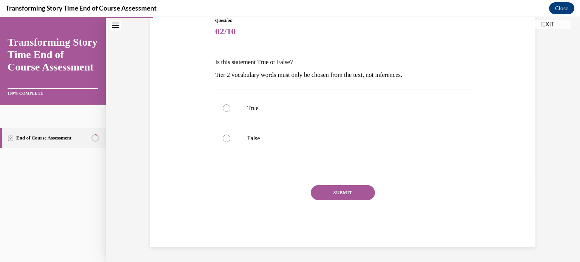
scroll to position [83, 0]
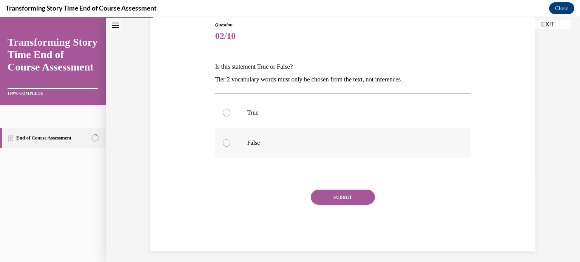
click at [276, 145] on p "False" at bounding box center [349, 143] width 205 height 8
click at [230, 145] on input "False" at bounding box center [227, 143] width 8 height 8
radio input "true"
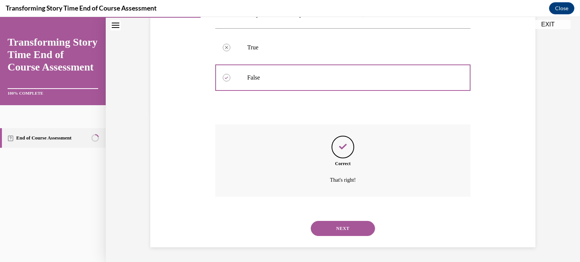
click at [311, 221] on button "NEXT" at bounding box center [343, 228] width 64 height 15
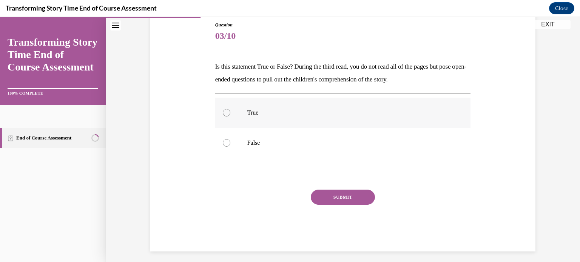
click at [316, 103] on label "True" at bounding box center [343, 113] width 256 height 30
click at [230, 109] on input "True" at bounding box center [227, 113] width 8 height 8
radio input "true"
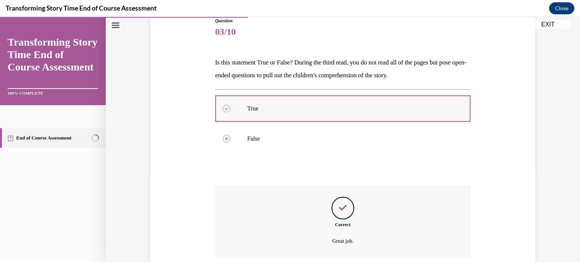
scroll to position [149, 0]
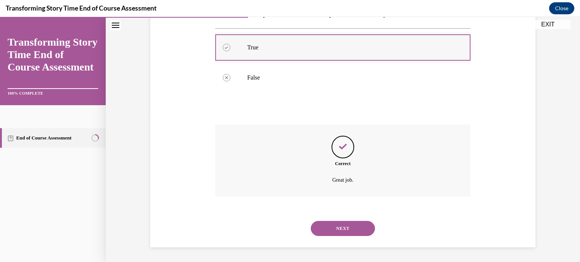
click at [311, 221] on button "NEXT" at bounding box center [343, 228] width 64 height 15
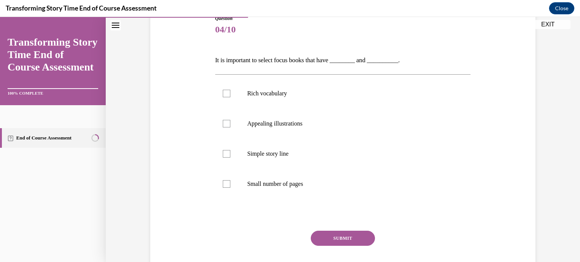
scroll to position [91, 0]
click at [316, 103] on label "Rich vocabulary" at bounding box center [343, 93] width 256 height 30
click at [230, 97] on input "Rich vocabulary" at bounding box center [227, 93] width 8 height 8
checkbox input "true"
click at [320, 122] on p "Appealing illustrations" at bounding box center [349, 123] width 205 height 8
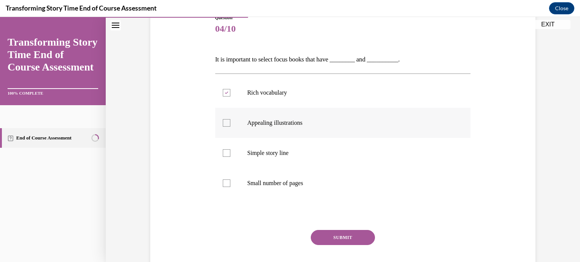
click at [230, 122] on input "Appealing illustrations" at bounding box center [227, 123] width 8 height 8
checkbox input "true"
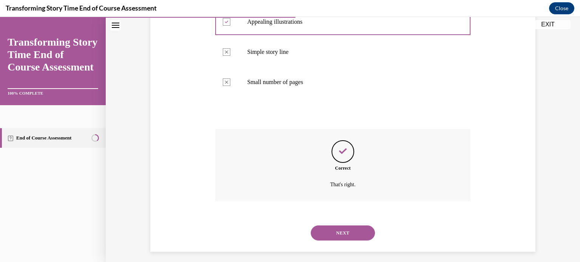
scroll to position [196, 0]
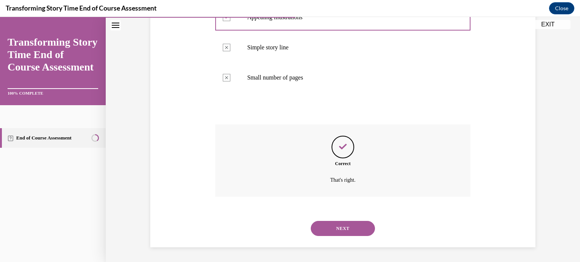
click at [311, 221] on button "NEXT" at bounding box center [343, 228] width 64 height 15
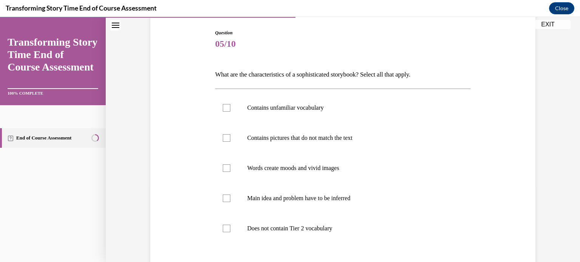
scroll to position [91, 0]
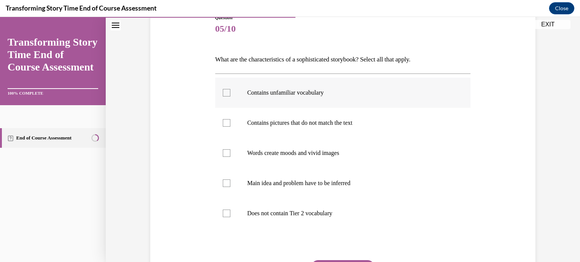
click at [327, 83] on label "Contains unfamiliar vocabulary" at bounding box center [343, 93] width 256 height 30
click at [230, 89] on input "Contains unfamiliar vocabulary" at bounding box center [227, 93] width 8 height 8
checkbox input "true"
click at [323, 160] on label "Words create moods and vivid images" at bounding box center [343, 153] width 256 height 30
click at [230, 157] on input "Words create moods and vivid images" at bounding box center [227, 154] width 8 height 8
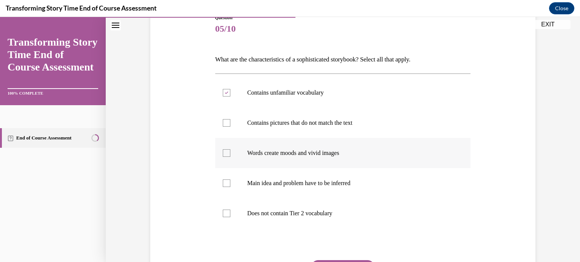
checkbox input "true"
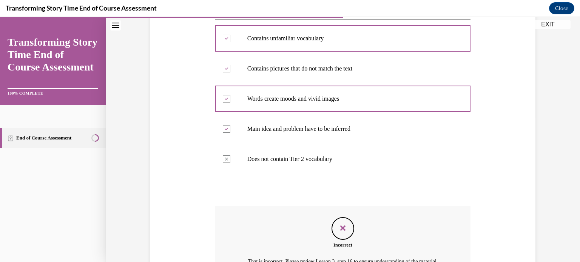
scroll to position [69, 0]
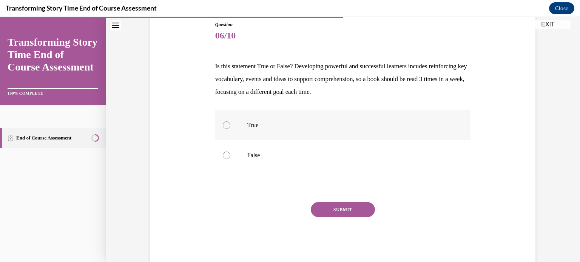
click at [322, 125] on p "True" at bounding box center [349, 126] width 205 height 8
click at [230, 125] on input "True" at bounding box center [227, 126] width 8 height 8
radio input "true"
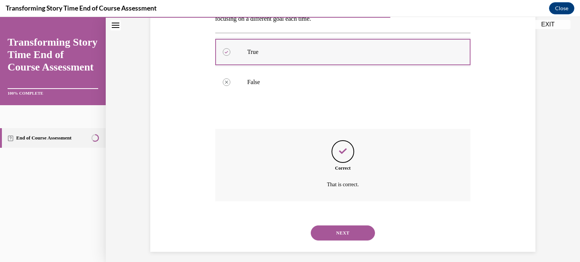
scroll to position [162, 0]
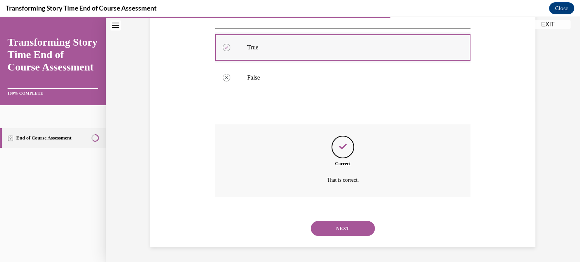
click at [311, 221] on button "NEXT" at bounding box center [343, 228] width 64 height 15
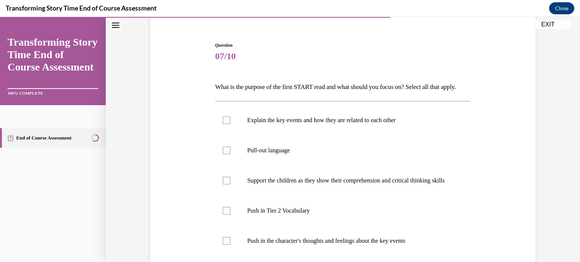
scroll to position [76, 0]
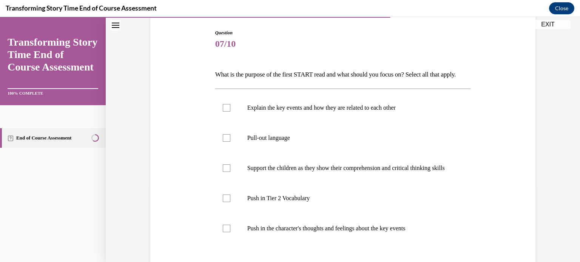
click at [322, 123] on label "Explain the key events and how they are related to each other" at bounding box center [343, 108] width 256 height 30
click at [230, 112] on input "Explain the key events and how they are related to each other" at bounding box center [227, 108] width 8 height 8
checkbox input "true"
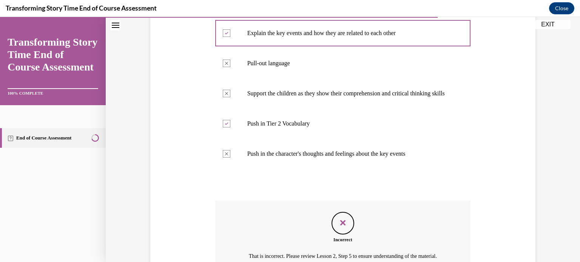
scroll to position [165, 0]
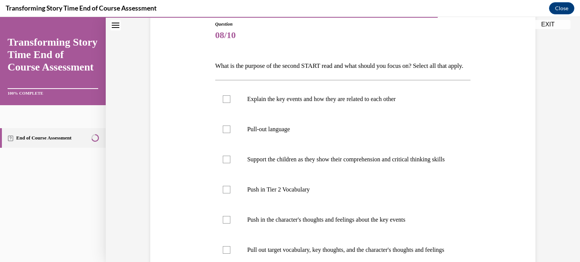
scroll to position [91, 0]
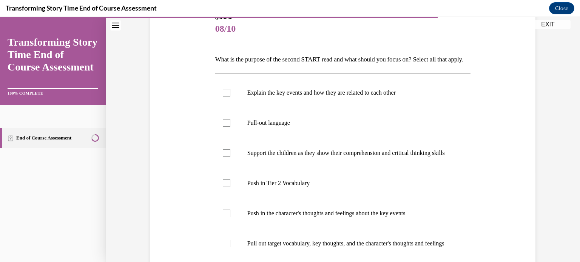
click at [322, 125] on label "Pull-out language" at bounding box center [343, 123] width 256 height 30
click at [230, 125] on input "Pull-out language" at bounding box center [227, 123] width 8 height 8
checkbox input "true"
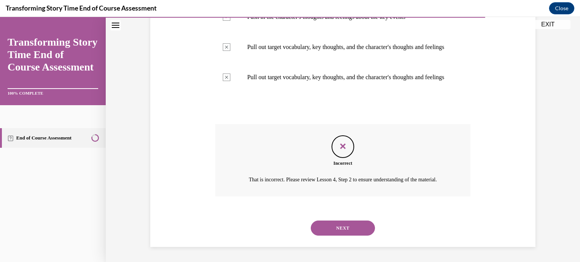
scroll to position [332, 0]
click at [318, 234] on button "NEXT" at bounding box center [343, 228] width 64 height 15
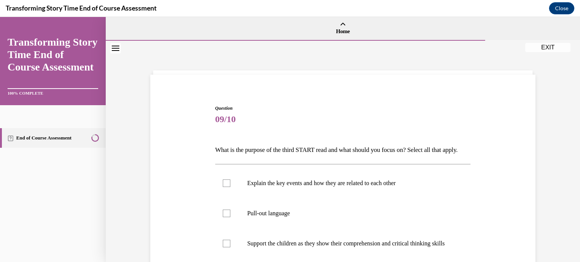
click at [318, 229] on label "Pull-out language" at bounding box center [343, 214] width 256 height 30
click at [230, 217] on input "Pull-out language" at bounding box center [227, 214] width 8 height 8
checkbox input "true"
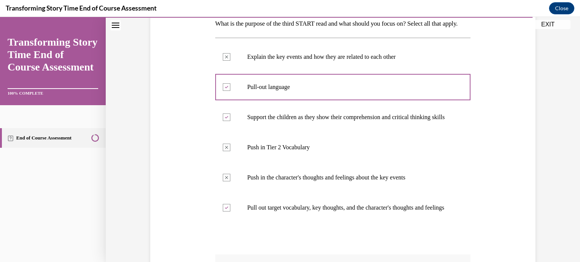
scroll to position [128, 0]
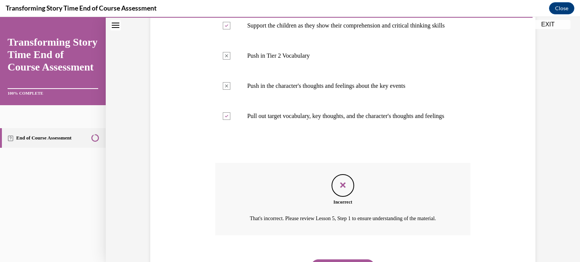
click at [311, 260] on button "NEXT" at bounding box center [343, 267] width 64 height 15
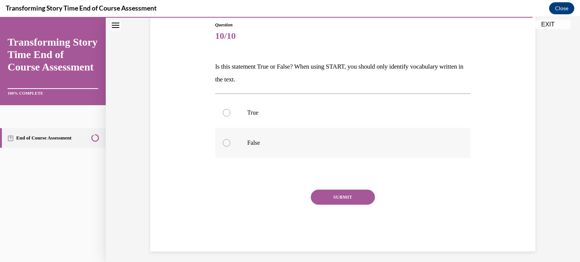
click at [273, 141] on p "False" at bounding box center [349, 143] width 205 height 8
click at [230, 141] on input "False" at bounding box center [227, 143] width 8 height 8
radio input "true"
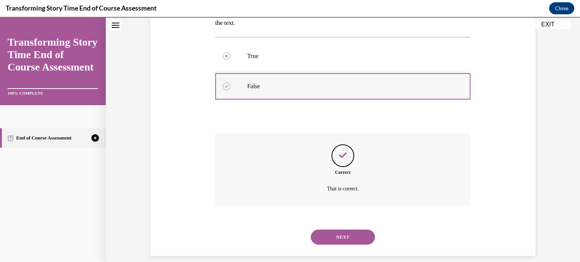
scroll to position [149, 0]
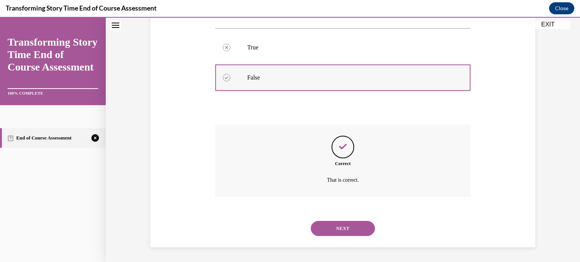
click at [311, 221] on button "NEXT" at bounding box center [343, 228] width 64 height 15
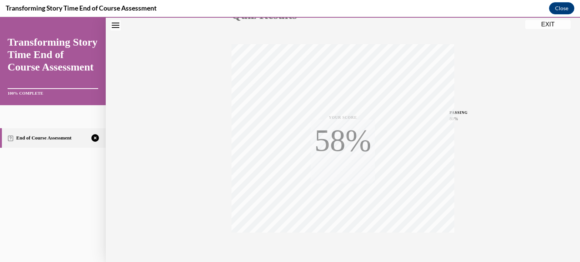
scroll to position [141, 0]
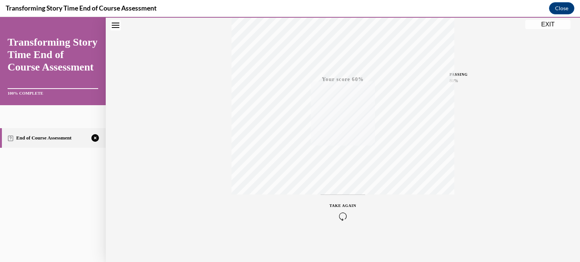
click at [335, 223] on button "TAKE AGAIN" at bounding box center [343, 212] width 45 height 34
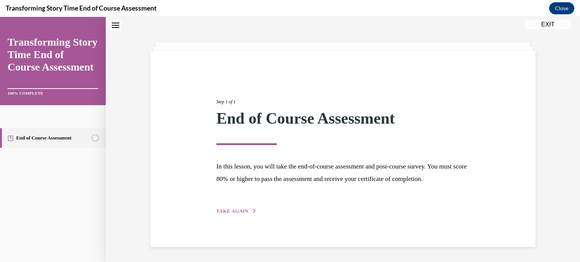
scroll to position [34, 0]
click at [221, 213] on span "TAKE AGAIN" at bounding box center [232, 211] width 32 height 5
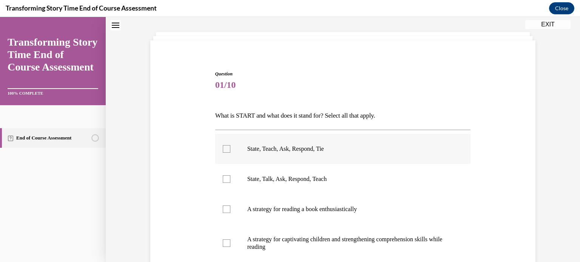
click at [321, 151] on p "State, Teach, Ask, Respond, Tie" at bounding box center [349, 149] width 205 height 8
click at [230, 151] on input "State, Teach, Ask, Respond, Tie" at bounding box center [227, 149] width 8 height 8
checkbox input "true"
click at [340, 243] on p "A strategy for captivating children and strengthening comprehension skills whil…" at bounding box center [349, 243] width 205 height 15
click at [230, 243] on input "A strategy for captivating children and strengthening comprehension skills whil…" at bounding box center [227, 244] width 8 height 8
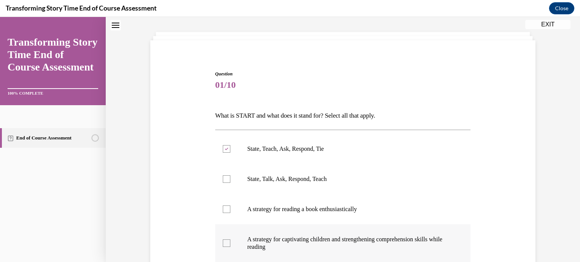
checkbox input "true"
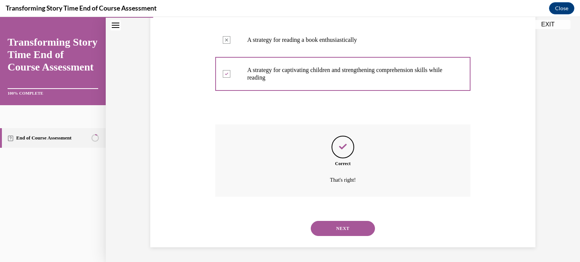
click at [311, 221] on button "NEXT" at bounding box center [343, 228] width 64 height 15
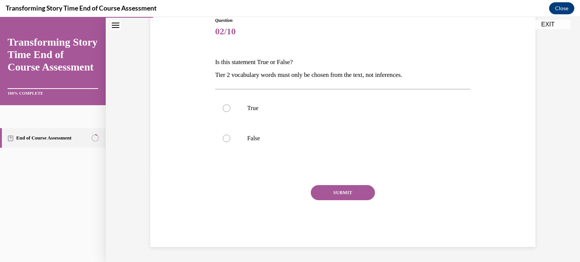
scroll to position [83, 0]
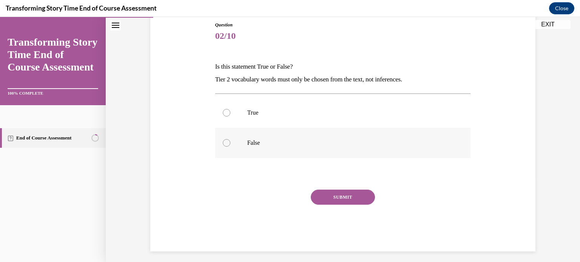
click at [302, 144] on p "False" at bounding box center [349, 143] width 205 height 8
click at [230, 144] on input "False" at bounding box center [227, 143] width 8 height 8
radio input "true"
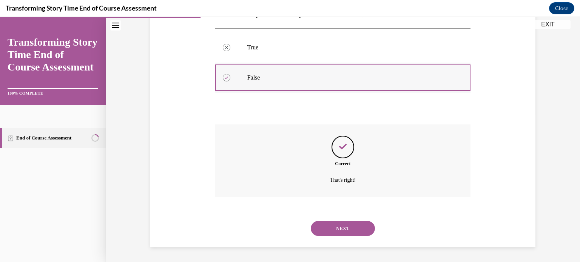
click at [311, 221] on button "NEXT" at bounding box center [343, 228] width 64 height 15
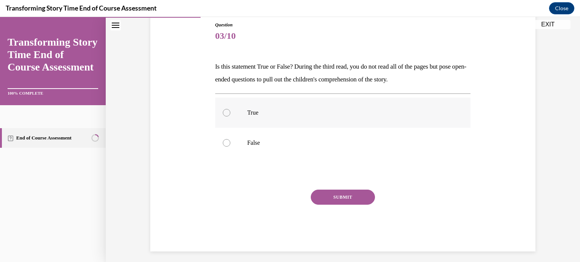
click at [314, 104] on label "True" at bounding box center [343, 113] width 256 height 30
click at [230, 109] on input "True" at bounding box center [227, 113] width 8 height 8
radio input "true"
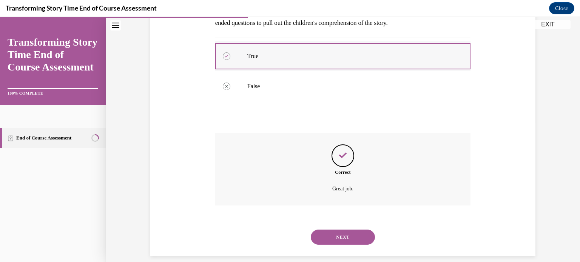
scroll to position [149, 0]
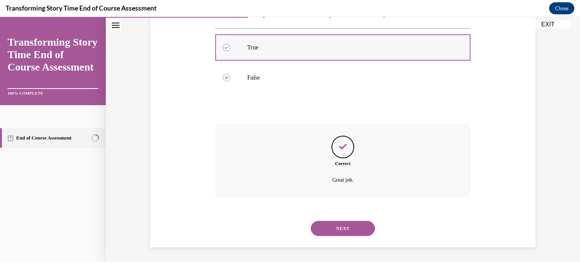
click at [311, 221] on button "NEXT" at bounding box center [343, 228] width 64 height 15
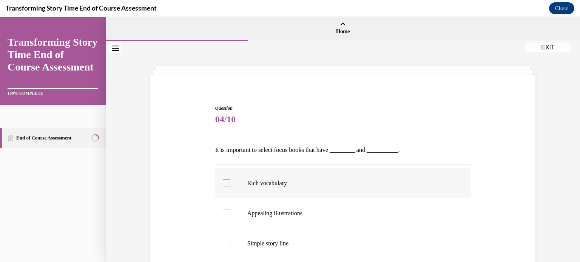
click at [270, 184] on p "Rich vocabulary" at bounding box center [349, 184] width 205 height 8
click at [230, 184] on input "Rich vocabulary" at bounding box center [227, 184] width 8 height 8
checkbox input "true"
click at [271, 213] on p "Appealing illustrations" at bounding box center [349, 214] width 205 height 8
click at [230, 213] on input "Appealing illustrations" at bounding box center [227, 214] width 8 height 8
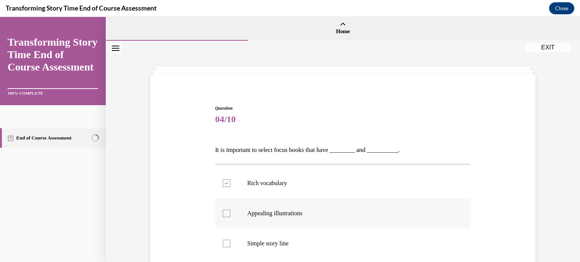
checkbox input "true"
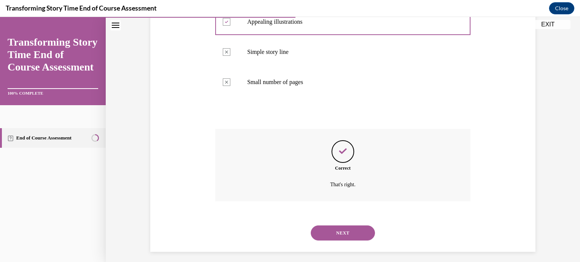
scroll to position [196, 0]
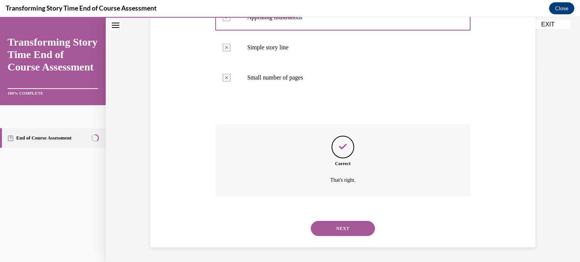
click at [311, 221] on button "NEXT" at bounding box center [343, 228] width 64 height 15
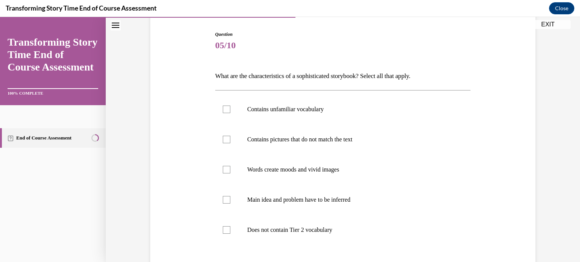
scroll to position [76, 0]
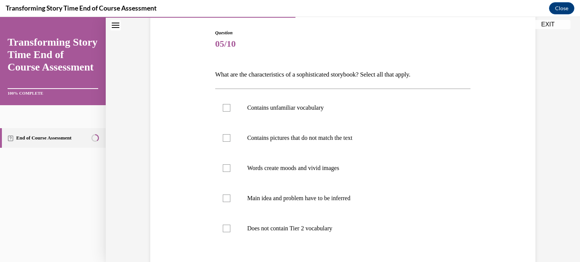
click at [271, 213] on label "Main idea and problem have to be inferred" at bounding box center [343, 199] width 256 height 30
click at [230, 202] on input "Main idea and problem have to be inferred" at bounding box center [227, 199] width 8 height 8
checkbox input "true"
drag, startPoint x: 284, startPoint y: 178, endPoint x: 302, endPoint y: 139, distance: 42.9
click at [302, 139] on ul "Contains unfamiliar vocabulary Contains pictures that do not match the text Wor…" at bounding box center [343, 168] width 256 height 151
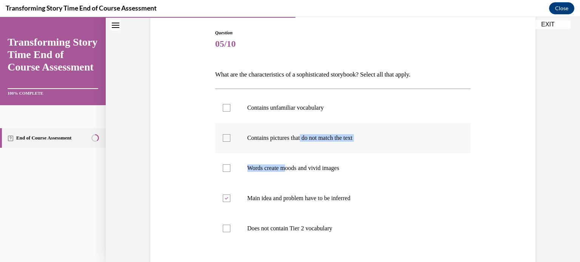
click at [302, 139] on p "Contains pictures that do not match the text" at bounding box center [349, 138] width 205 height 8
click at [230, 139] on input "Contains pictures that do not match the text" at bounding box center [227, 138] width 8 height 8
checkbox input "true"
click at [303, 100] on label "Contains unfamiliar vocabulary" at bounding box center [343, 108] width 256 height 30
click at [230, 104] on input "Contains unfamiliar vocabulary" at bounding box center [227, 108] width 8 height 8
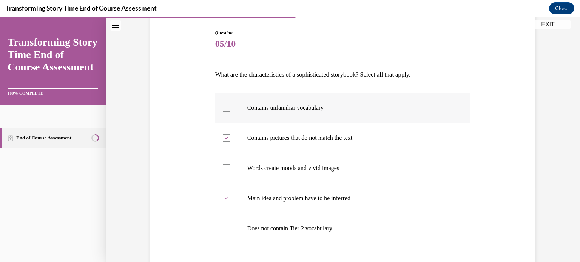
checkbox input "true"
click at [282, 167] on p "Words create moods and vivid images" at bounding box center [349, 169] width 205 height 8
click at [230, 167] on input "Words create moods and vivid images" at bounding box center [227, 169] width 8 height 8
checkbox input "true"
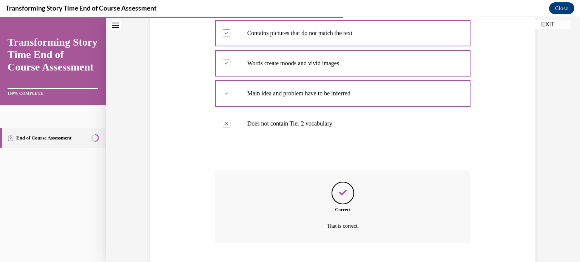
scroll to position [227, 0]
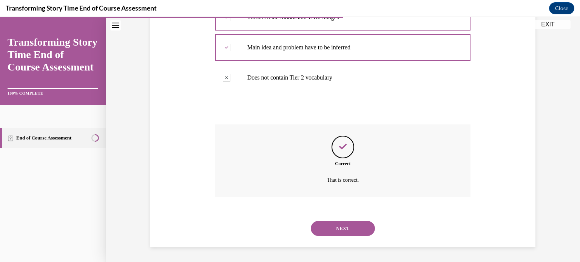
click at [311, 221] on button "NEXT" at bounding box center [343, 228] width 64 height 15
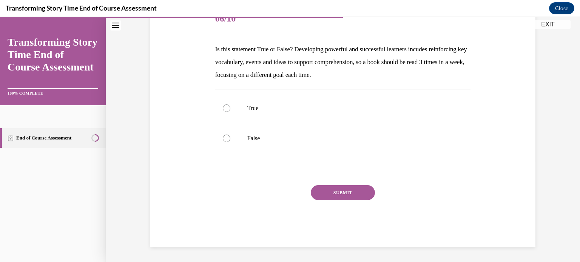
scroll to position [84, 0]
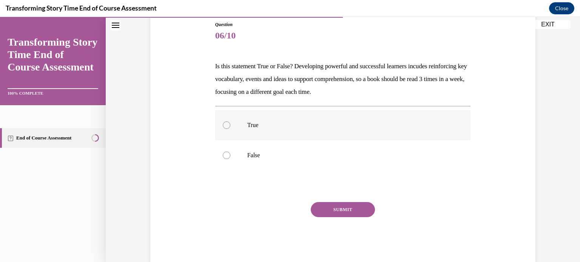
click at [247, 122] on p "True" at bounding box center [349, 126] width 205 height 8
click at [230, 122] on input "True" at bounding box center [227, 126] width 8 height 8
radio input "true"
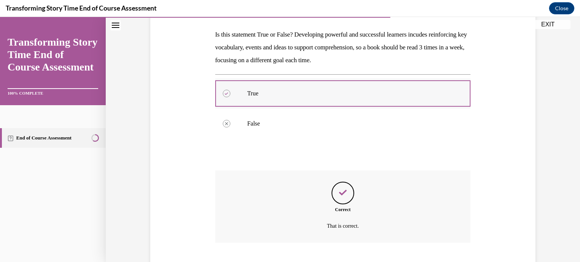
scroll to position [162, 0]
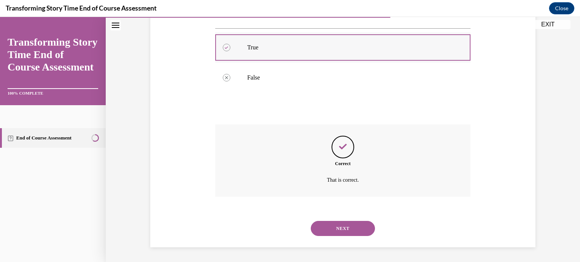
click at [311, 221] on button "NEXT" at bounding box center [343, 228] width 64 height 15
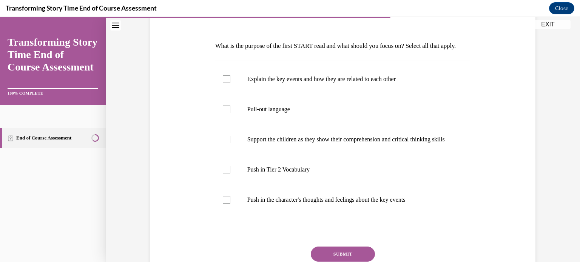
scroll to position [106, 0]
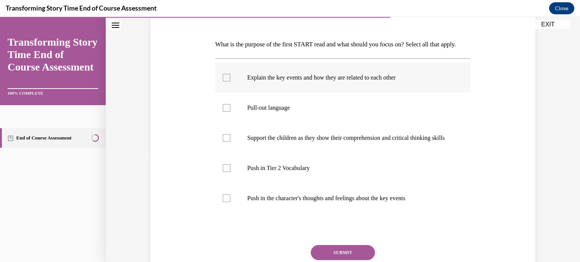
click at [275, 93] on label "Explain the key events and how they are related to each other" at bounding box center [343, 78] width 256 height 30
click at [230, 82] on input "Explain the key events and how they are related to each other" at bounding box center [227, 78] width 8 height 8
checkbox input "true"
click at [262, 172] on p "Push in Tier 2 Vocabulary" at bounding box center [349, 169] width 205 height 8
click at [230, 172] on input "Push in Tier 2 Vocabulary" at bounding box center [227, 169] width 8 height 8
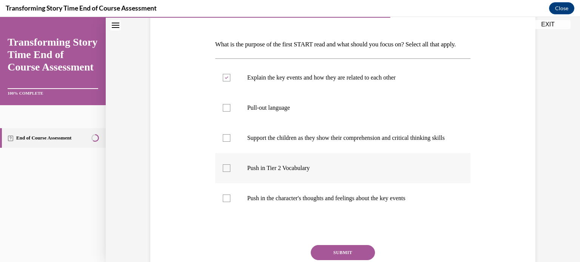
checkbox input "true"
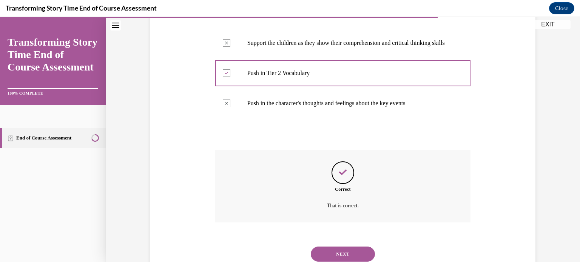
scroll to position [247, 0]
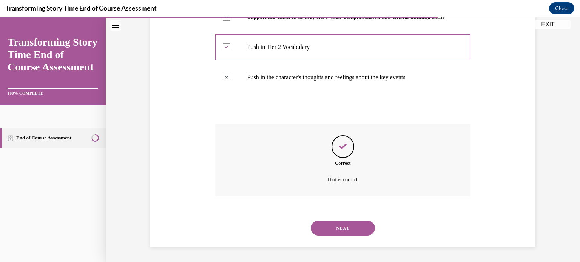
click at [311, 221] on button "NEXT" at bounding box center [343, 228] width 64 height 15
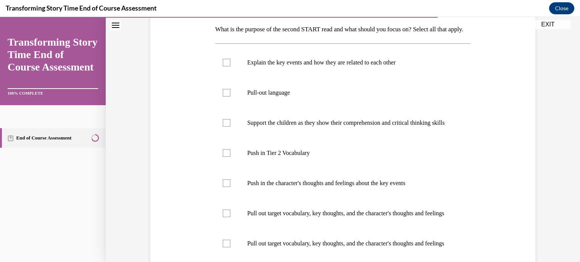
scroll to position [136, 0]
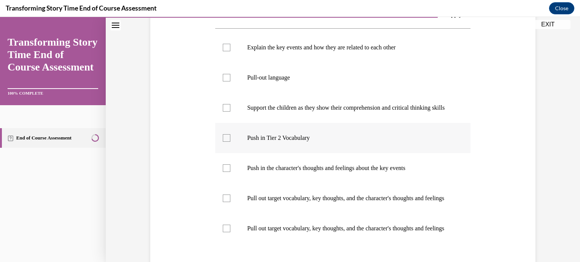
click at [278, 153] on label "Push in Tier 2 Vocabulary" at bounding box center [343, 138] width 256 height 30
click at [230, 142] on input "Push in Tier 2 Vocabulary" at bounding box center [227, 138] width 8 height 8
checkbox input "true"
click at [283, 172] on p "Push in the character's thoughts and feelings about the key events" at bounding box center [349, 169] width 205 height 8
click at [230, 172] on input "Push in the character's thoughts and feelings about the key events" at bounding box center [227, 169] width 8 height 8
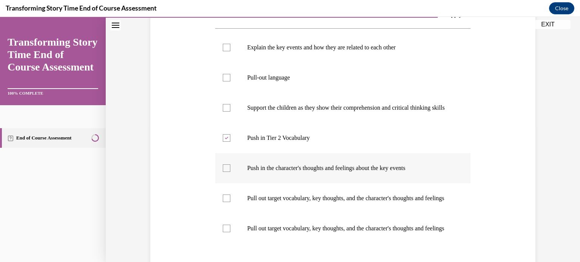
checkbox input "true"
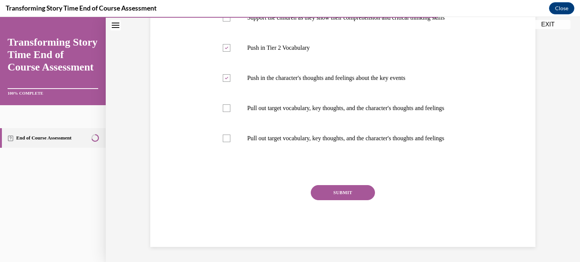
scroll to position [255, 0]
click at [313, 201] on button "SUBMIT" at bounding box center [343, 192] width 64 height 15
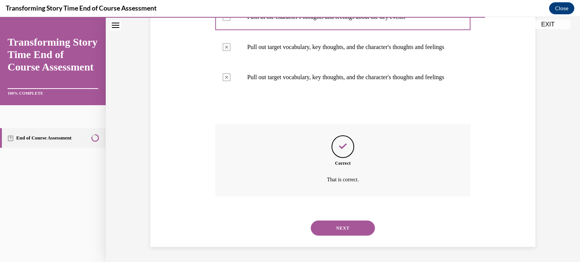
scroll to position [322, 0]
click at [311, 221] on button "NEXT" at bounding box center [343, 228] width 64 height 15
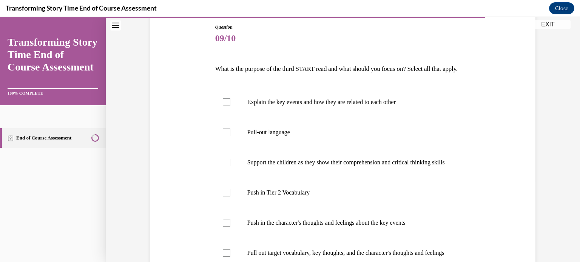
scroll to position [91, 0]
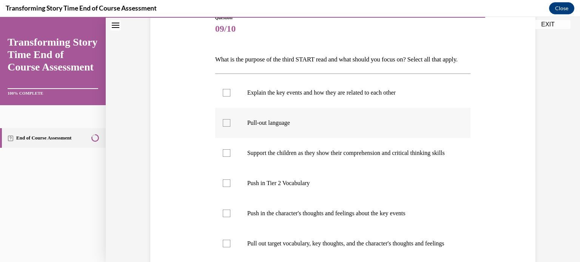
click at [302, 131] on label "Pull-out language" at bounding box center [343, 123] width 256 height 30
click at [230, 127] on input "Pull-out language" at bounding box center [227, 123] width 8 height 8
checkbox input "true"
click at [301, 157] on p "Support the children as they show their comprehension and critical thinking ski…" at bounding box center [349, 154] width 205 height 8
click at [230, 157] on input "Support the children as they show their comprehension and critical thinking ski…" at bounding box center [227, 154] width 8 height 8
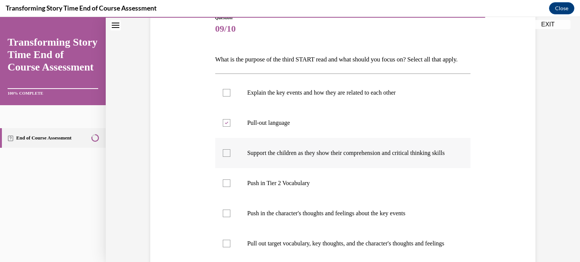
checkbox input "true"
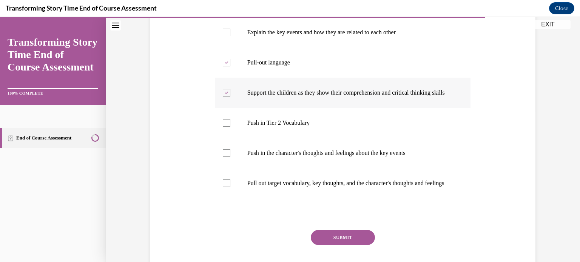
scroll to position [166, 0]
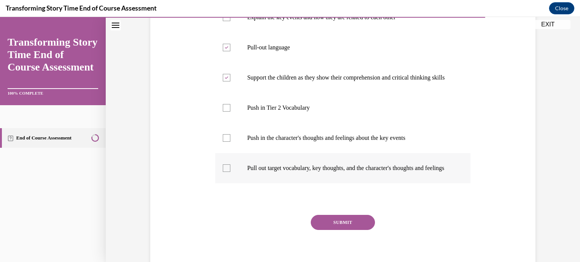
click at [305, 172] on p "Pull out target vocabulary, key thoughts, and the character's thoughts and feel…" at bounding box center [349, 169] width 205 height 8
click at [230, 172] on input "Pull out target vocabulary, key thoughts, and the character's thoughts and feel…" at bounding box center [227, 169] width 8 height 8
checkbox input "true"
click at [346, 230] on button "SUBMIT" at bounding box center [343, 222] width 64 height 15
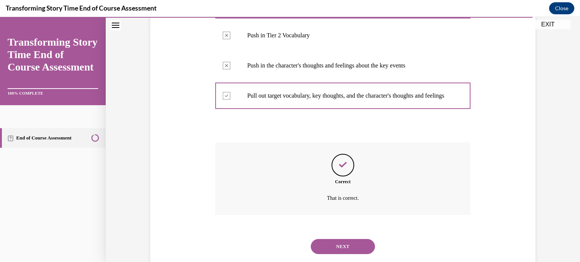
scroll to position [285, 0]
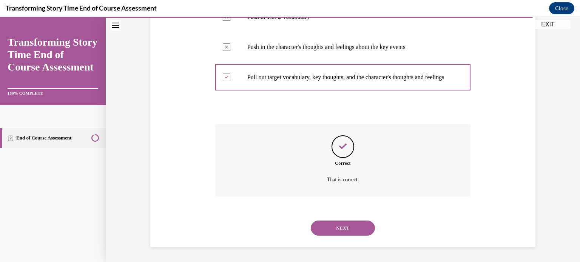
click at [311, 221] on button "NEXT" at bounding box center [343, 228] width 64 height 15
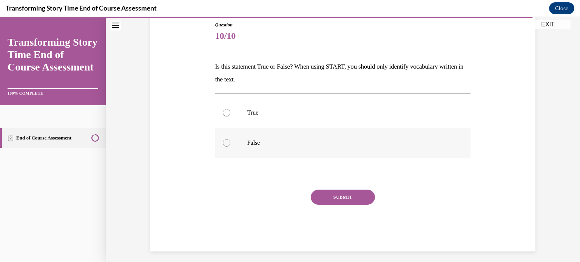
click at [259, 153] on label "False" at bounding box center [343, 143] width 256 height 30
click at [230, 147] on input "False" at bounding box center [227, 143] width 8 height 8
radio input "true"
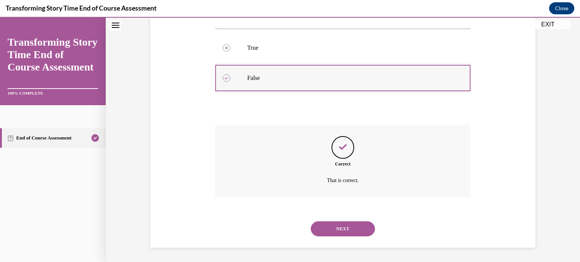
scroll to position [149, 0]
click at [311, 221] on button "NEXT" at bounding box center [343, 228] width 64 height 15
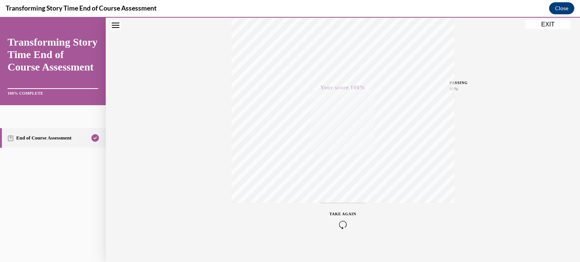
scroll to position [141, 0]
click at [551, 25] on button "EXIT" at bounding box center [547, 24] width 45 height 9
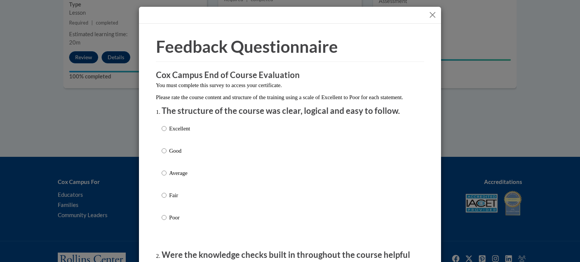
click at [204, 136] on div "Excellent Good Average Fair Poor" at bounding box center [290, 182] width 257 height 123
click at [171, 133] on p "Excellent" at bounding box center [179, 129] width 21 height 8
click at [167, 133] on input "Excellent" at bounding box center [164, 129] width 5 height 8
radio input "true"
click at [183, 117] on p "The structure of the course was clear, logical and easy to follow." at bounding box center [290, 111] width 257 height 12
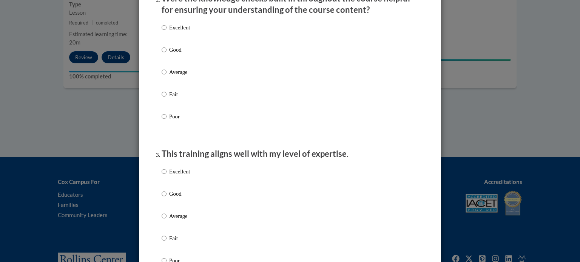
scroll to position [272, 0]
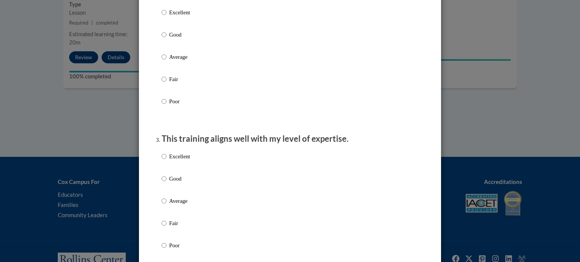
click at [181, 17] on p "Excellent" at bounding box center [179, 12] width 21 height 8
click at [167, 17] on input "Excellent" at bounding box center [164, 12] width 5 height 8
radio input "true"
click at [177, 161] on p "Excellent" at bounding box center [179, 157] width 21 height 8
click at [167, 161] on input "Excellent" at bounding box center [164, 157] width 5 height 8
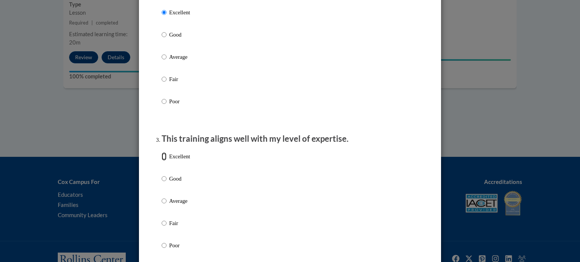
radio input "true"
click at [228, 145] on p "This training aligns well with my level of expertise." at bounding box center [290, 139] width 257 height 12
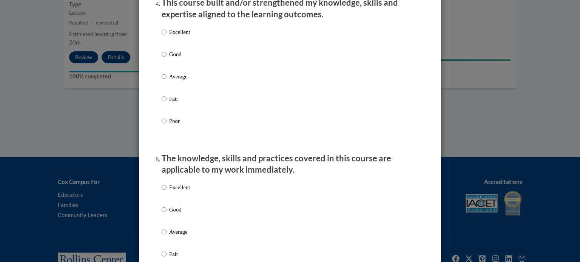
scroll to position [559, 0]
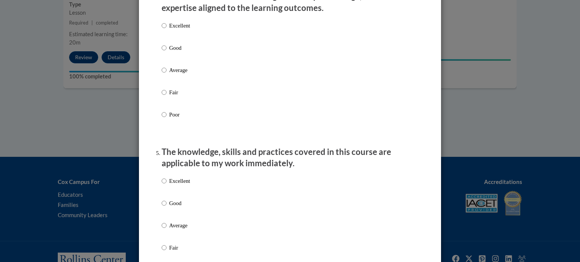
click at [200, 36] on div "Excellent Good Average Fair Poor" at bounding box center [290, 79] width 257 height 123
click at [180, 30] on p "Excellent" at bounding box center [179, 26] width 21 height 8
click at [167, 30] on input "Excellent" at bounding box center [164, 26] width 5 height 8
radio input "true"
click at [186, 185] on p "Excellent" at bounding box center [179, 181] width 21 height 8
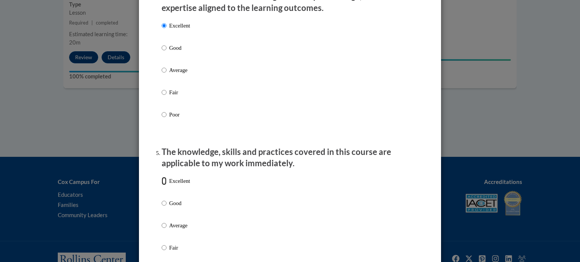
click at [167, 185] on input "Excellent" at bounding box center [164, 181] width 5 height 8
radio input "true"
click at [225, 166] on p "The knowledge, skills and practices covered in this course are applicable to my…" at bounding box center [290, 158] width 257 height 23
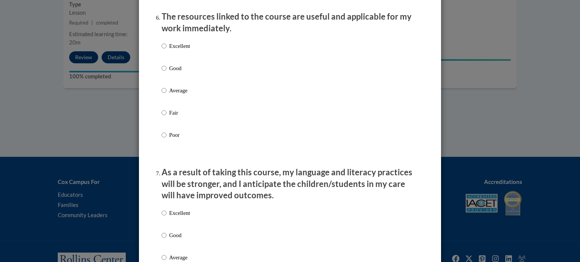
scroll to position [861, 0]
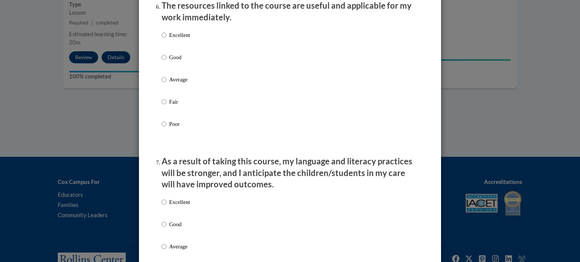
click at [182, 39] on p "Excellent" at bounding box center [179, 35] width 21 height 8
click at [167, 39] on input "Excellent" at bounding box center [164, 35] width 5 height 8
radio input "true"
click at [182, 207] on p "Excellent" at bounding box center [179, 202] width 21 height 8
click at [167, 207] on input "Excellent" at bounding box center [164, 202] width 5 height 8
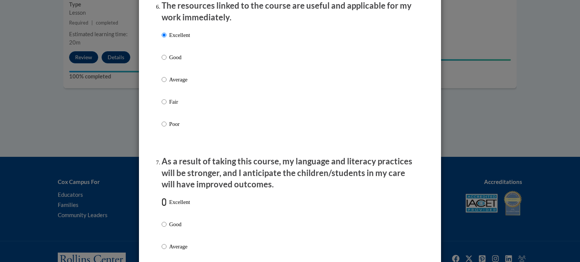
radio input "true"
click at [228, 173] on p "As a result of taking this course, my language and literacy practices will be s…" at bounding box center [290, 173] width 257 height 35
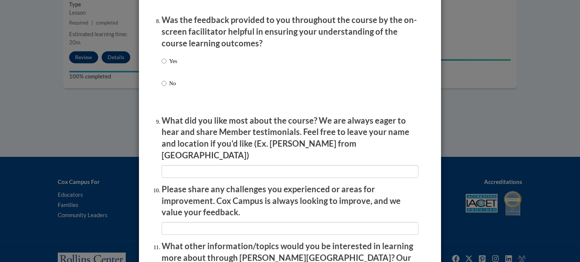
scroll to position [1208, 0]
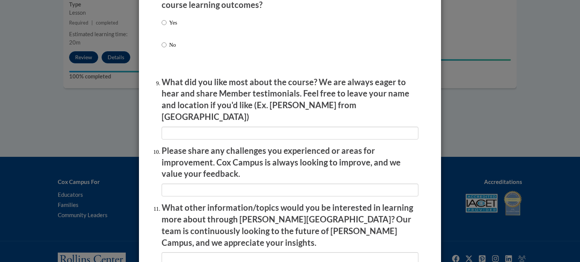
drag, startPoint x: 167, startPoint y: 30, endPoint x: 169, endPoint y: 24, distance: 6.2
click at [169, 24] on div "Yes No" at bounding box center [169, 40] width 15 height 50
click at [172, 27] on p "Yes" at bounding box center [173, 23] width 8 height 8
click at [167, 27] on input "Yes" at bounding box center [164, 23] width 5 height 8
radio input "true"
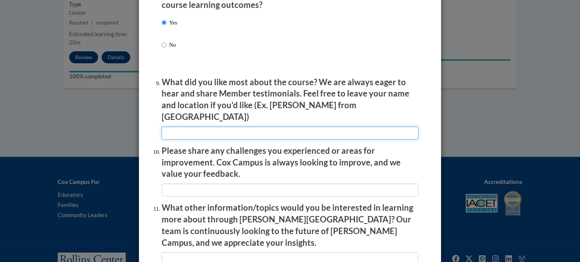
click at [196, 130] on input "textbox" at bounding box center [290, 133] width 257 height 13
type input "everything"
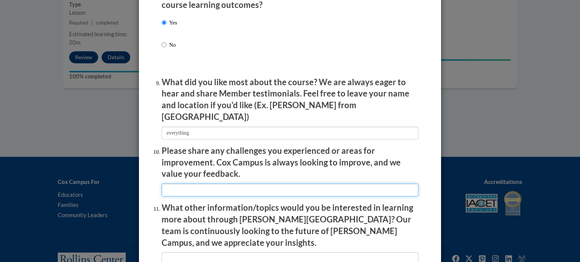
click at [195, 187] on input "textbox" at bounding box center [290, 190] width 257 height 13
type input "none"
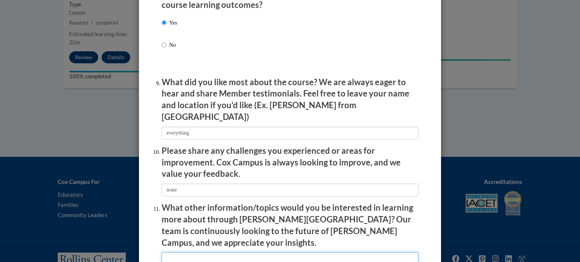
click at [215, 253] on input "textbox" at bounding box center [290, 259] width 257 height 13
type input "n/a"
click at [278, 224] on p "What other information/topics would you be interested in learning more about th…" at bounding box center [290, 225] width 257 height 46
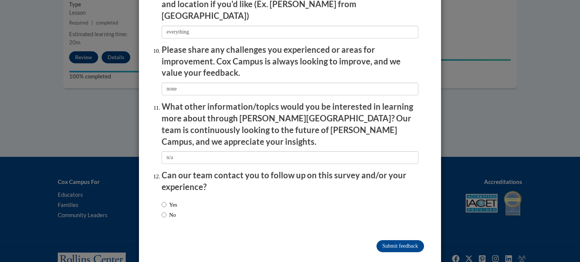
scroll to position [1310, 0]
click at [177, 211] on span "No" at bounding box center [169, 215] width 15 height 8
click at [167, 211] on label "No" at bounding box center [169, 215] width 14 height 8
click at [167, 211] on input "No" at bounding box center [164, 215] width 5 height 8
radio input "true"
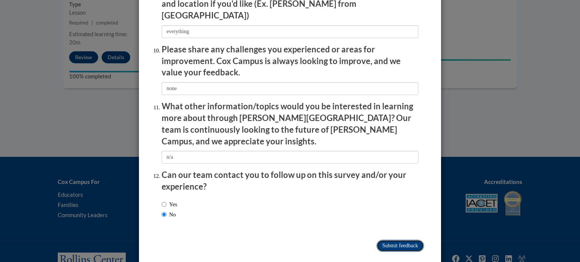
click at [399, 240] on input "Submit feedback" at bounding box center [400, 246] width 48 height 12
